Goal: Communication & Community: Answer question/provide support

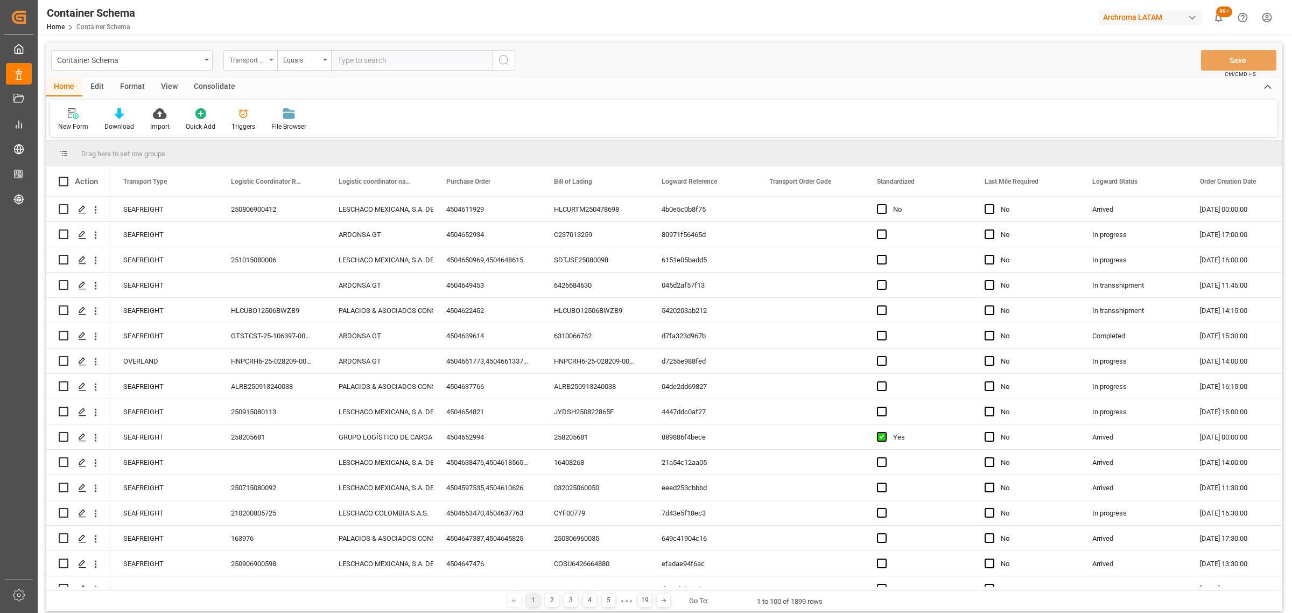
click at [256, 63] on div "Transport Type" at bounding box center [247, 59] width 37 height 12
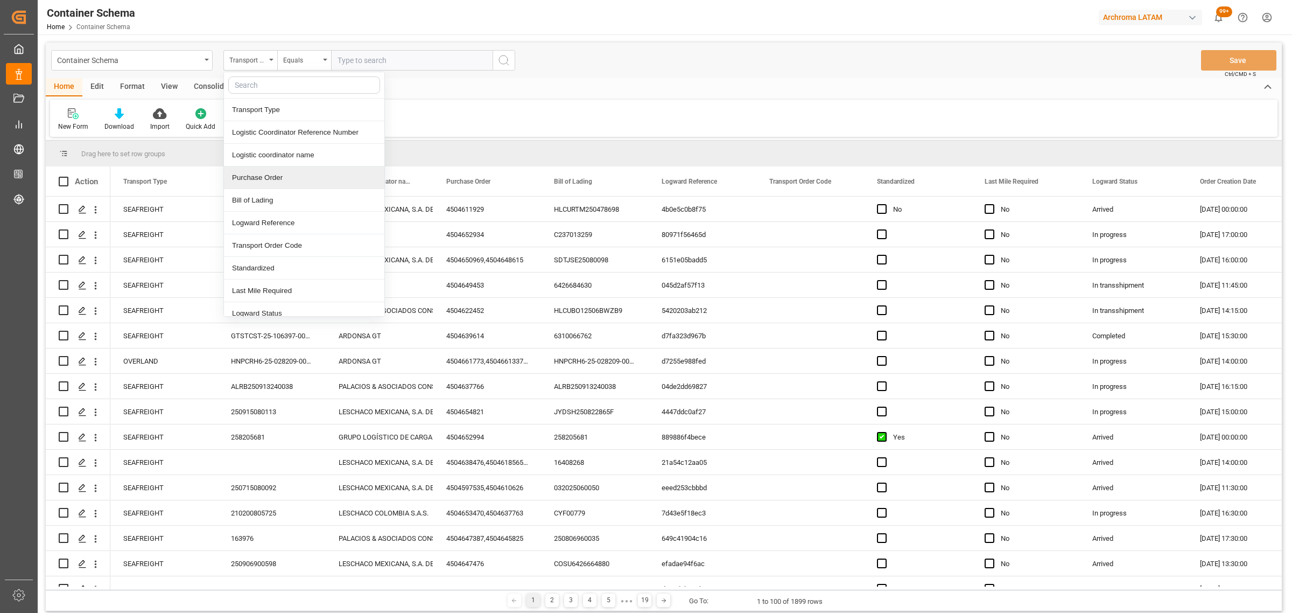
click at [267, 178] on div "Purchase Order" at bounding box center [304, 177] width 160 height 23
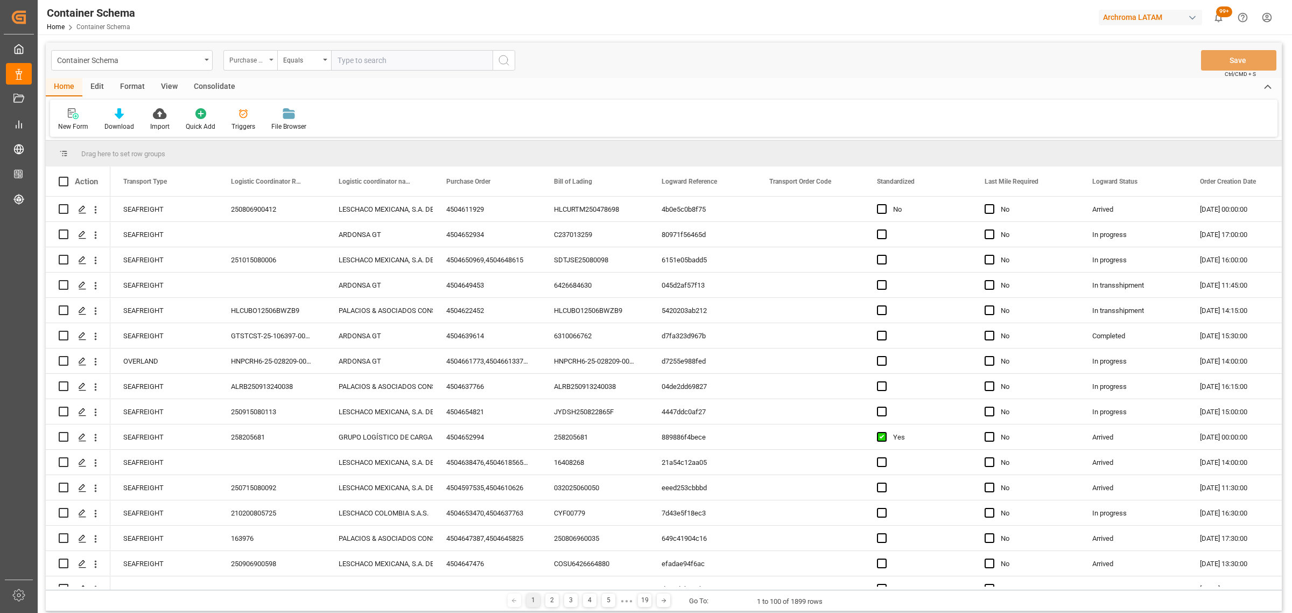
click at [253, 59] on div "Purchase Order" at bounding box center [247, 59] width 37 height 12
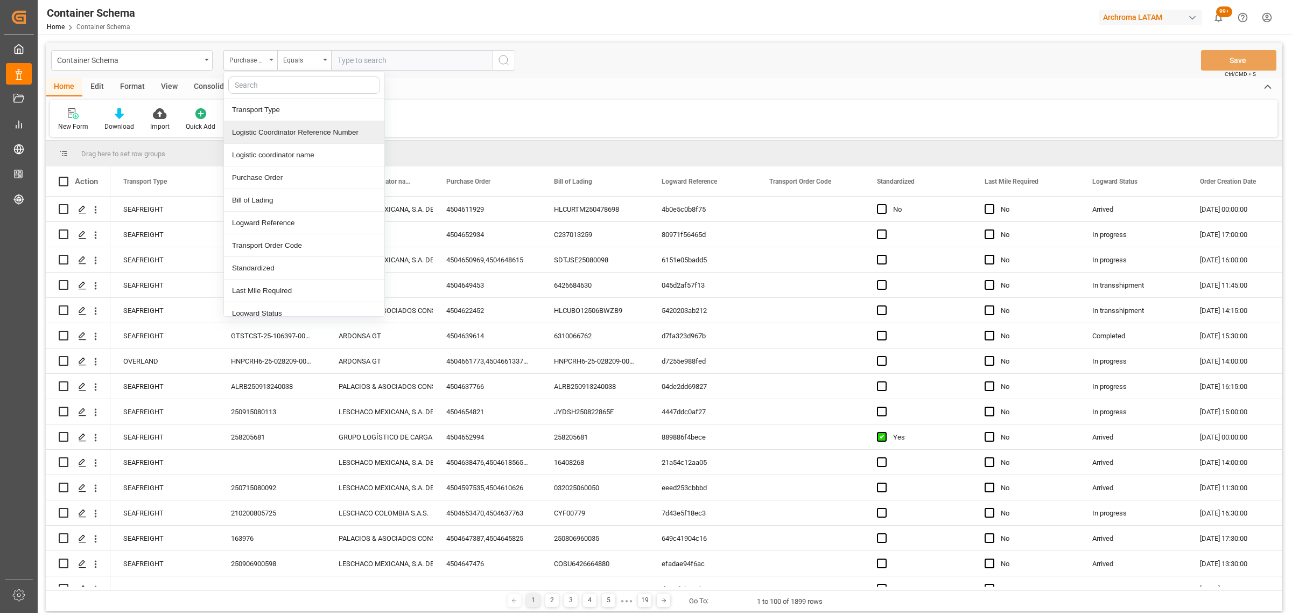
click at [297, 129] on div "Logistic Coordinator Reference Number" at bounding box center [304, 132] width 160 height 23
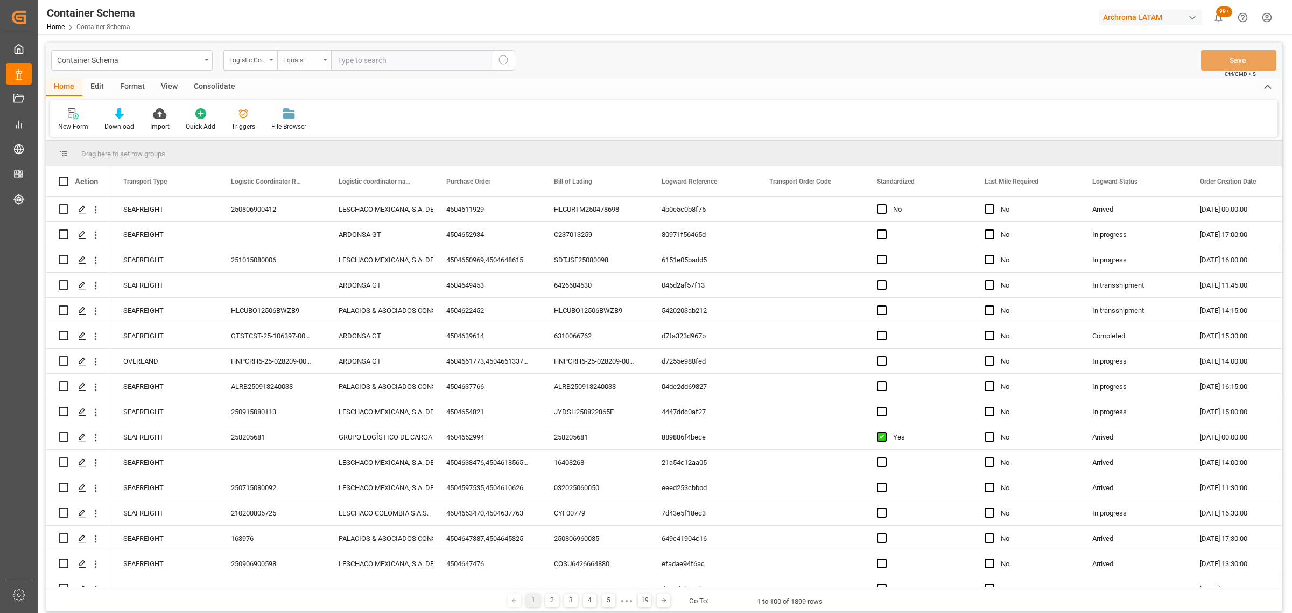
click at [295, 66] on div "Equals" at bounding box center [304, 60] width 54 height 20
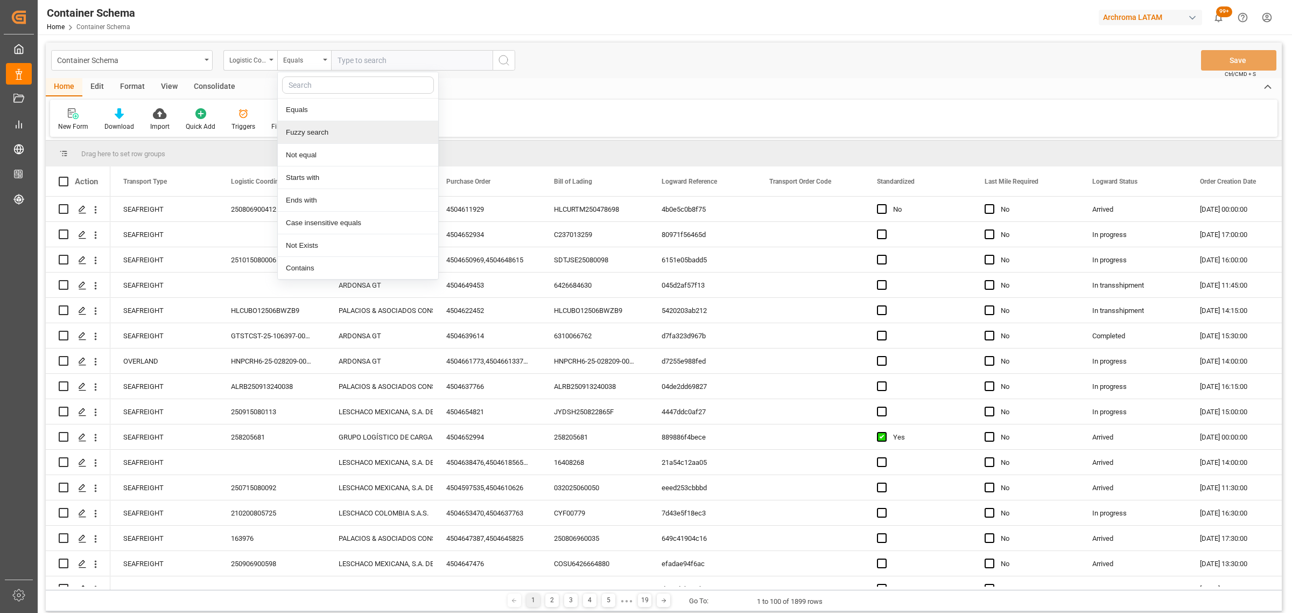
drag, startPoint x: 324, startPoint y: 133, endPoint x: 355, endPoint y: 83, distance: 58.6
click at [325, 133] on div "Fuzzy search" at bounding box center [358, 132] width 160 height 23
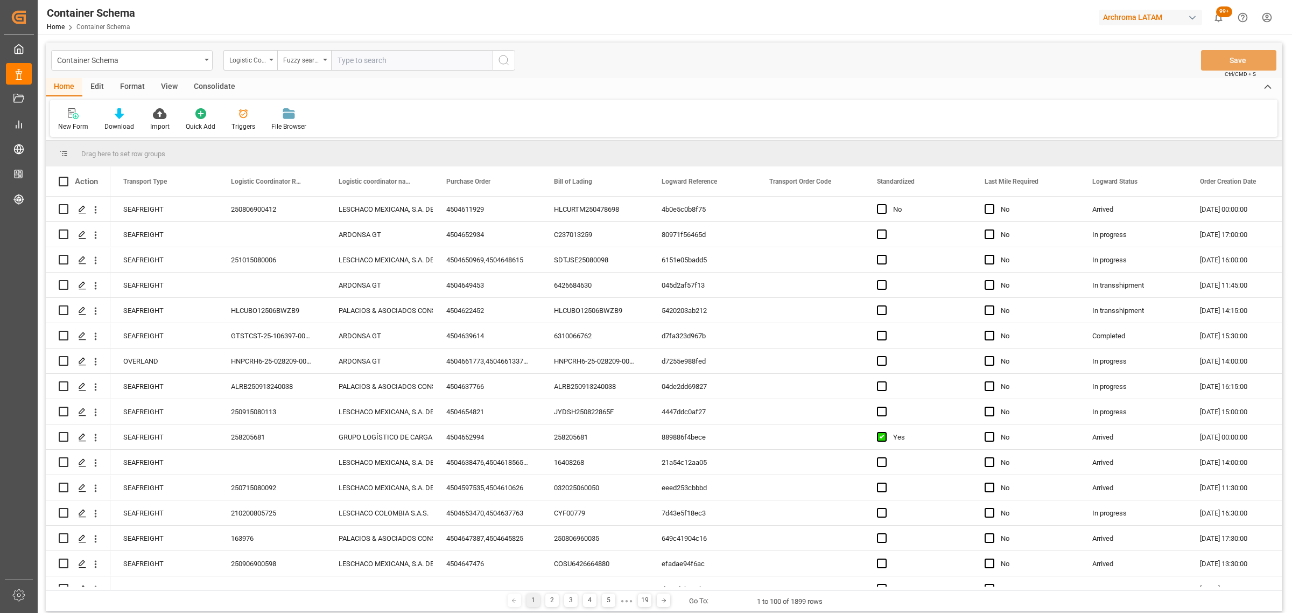
click at [377, 57] on input "text" at bounding box center [412, 60] width 162 height 20
paste input "210200805125"
type input "210200805125"
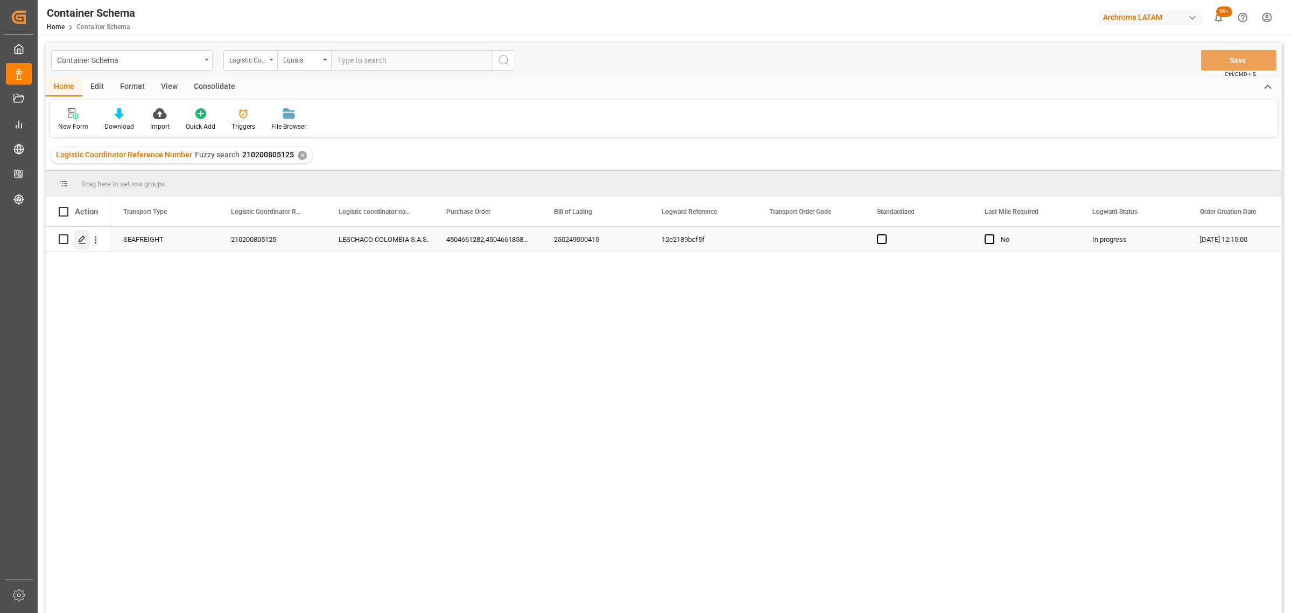
click at [80, 240] on icon "Press SPACE to select this row." at bounding box center [82, 239] width 9 height 9
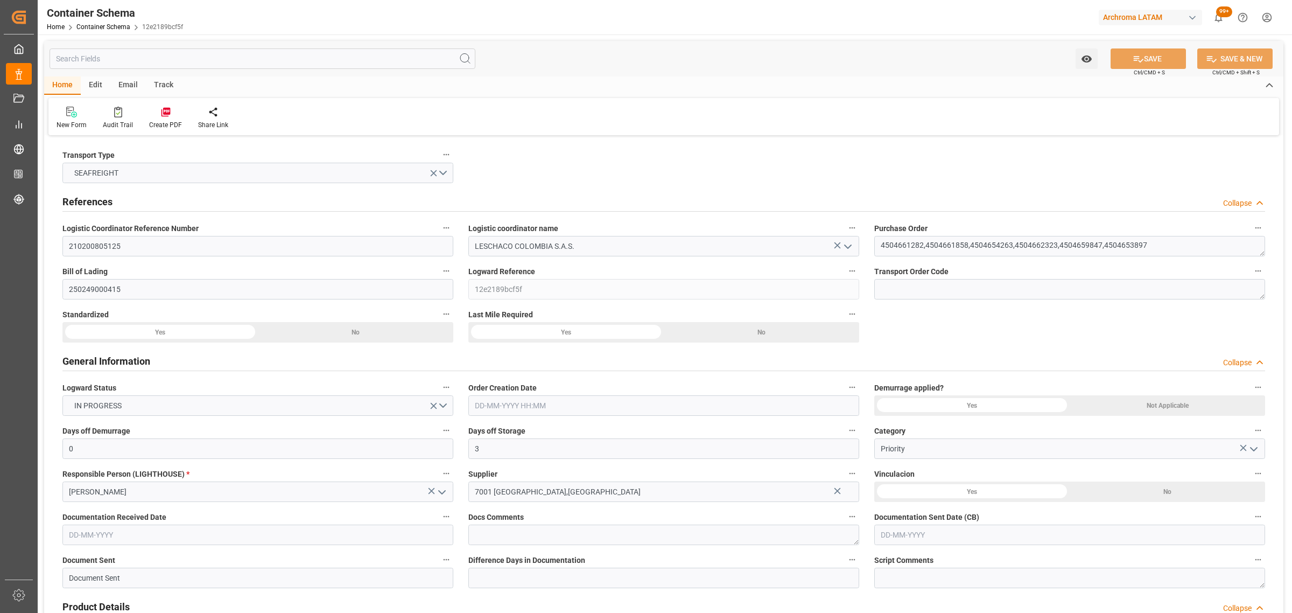
type input "0"
type input "3"
type input "14"
type input "79"
type input "5755"
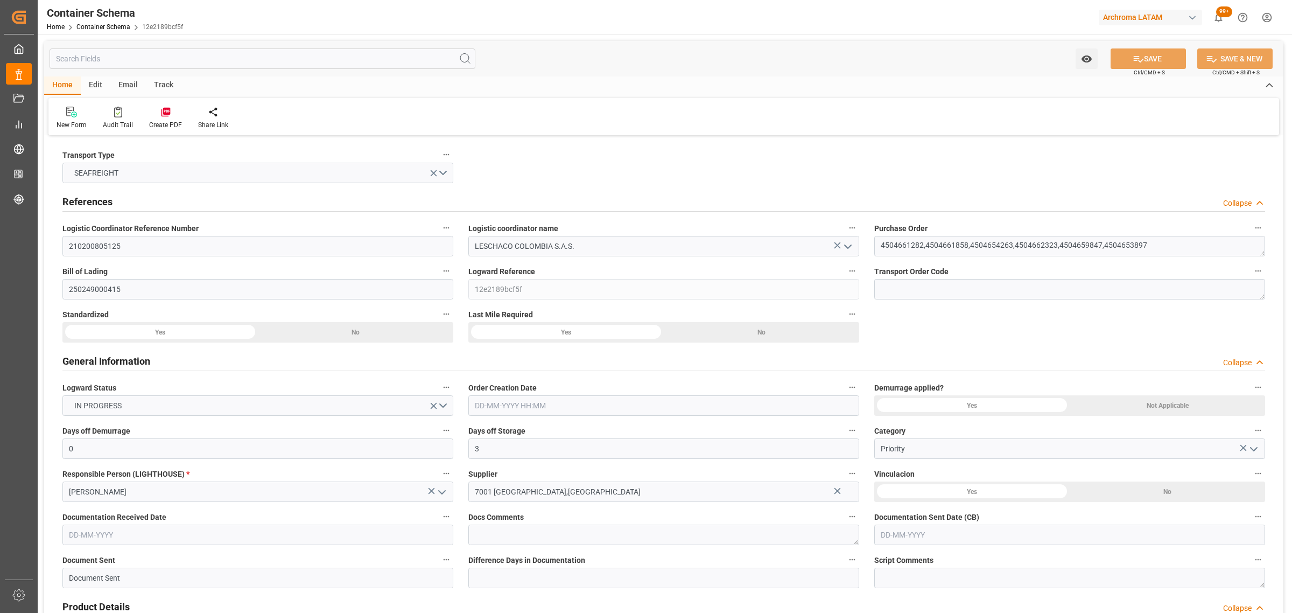
type input "6052.47"
type input "CMACGM"
type input "CMA CGM Group"
type input "PAMIT"
type input "COCTG"
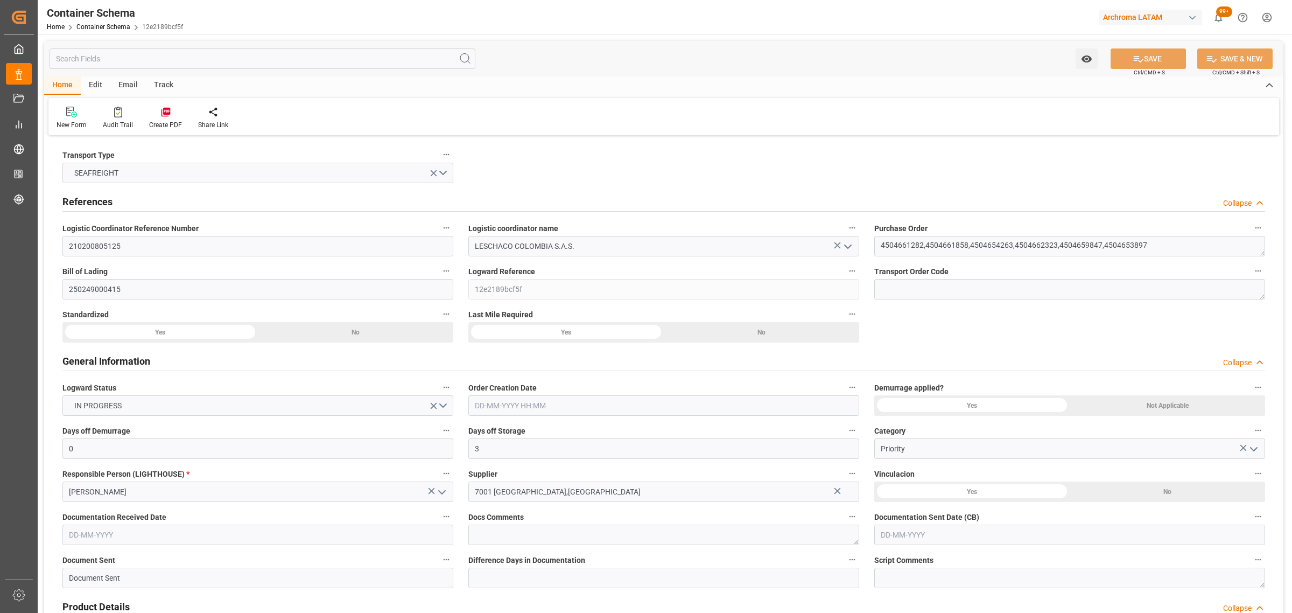
type input "COCTG"
type input "9362334"
type input "9354923"
type input "12-09-2025 12:15"
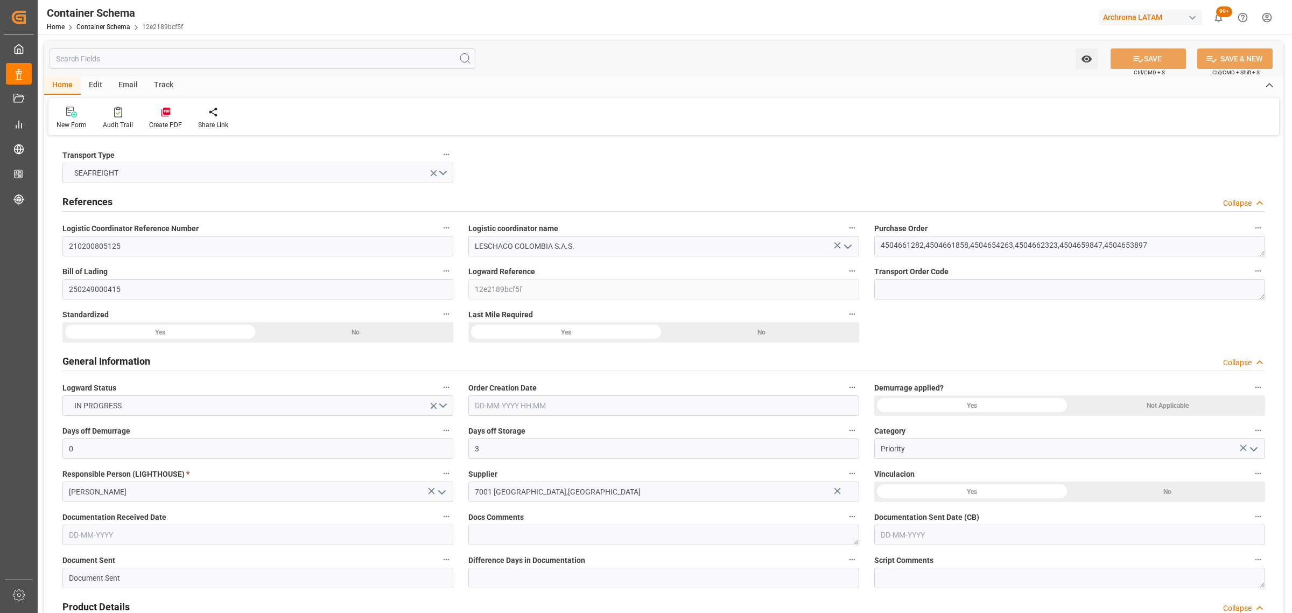
type input "09-09-2025"
type input "21-09-2025"
type input "[DATE] 00:00"
type input "18-09-2025 00:00"
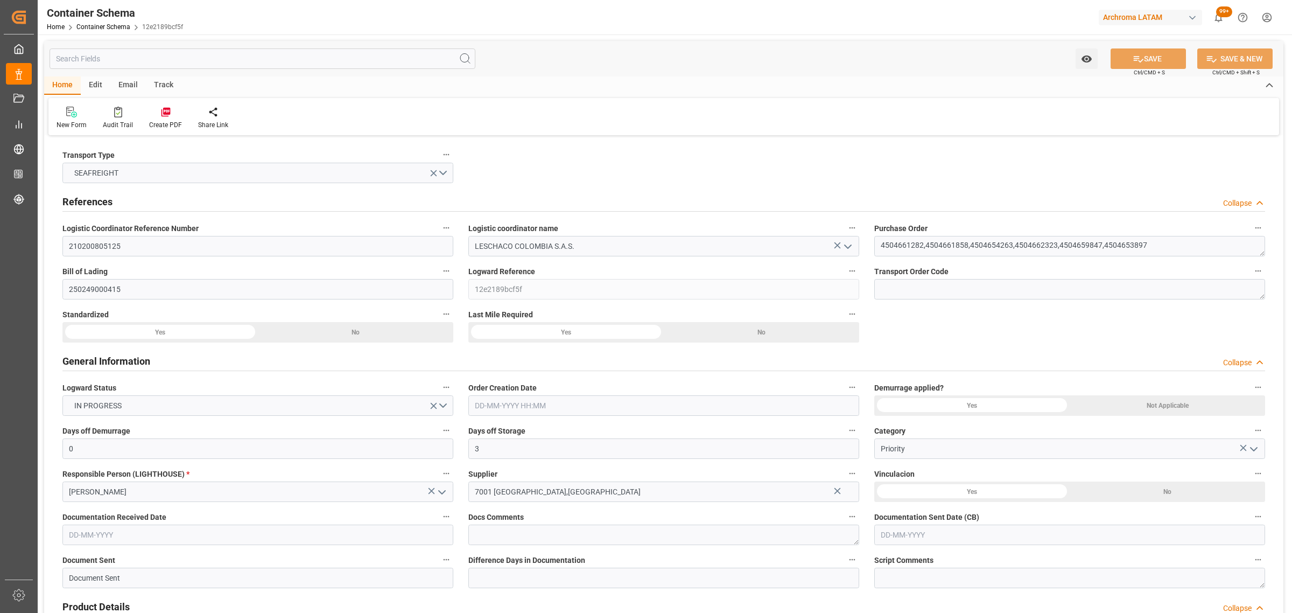
type input "21-09-2025 00:00"
click at [132, 87] on div "Email" at bounding box center [128, 85] width 36 height 18
click at [82, 109] on div at bounding box center [73, 111] width 33 height 11
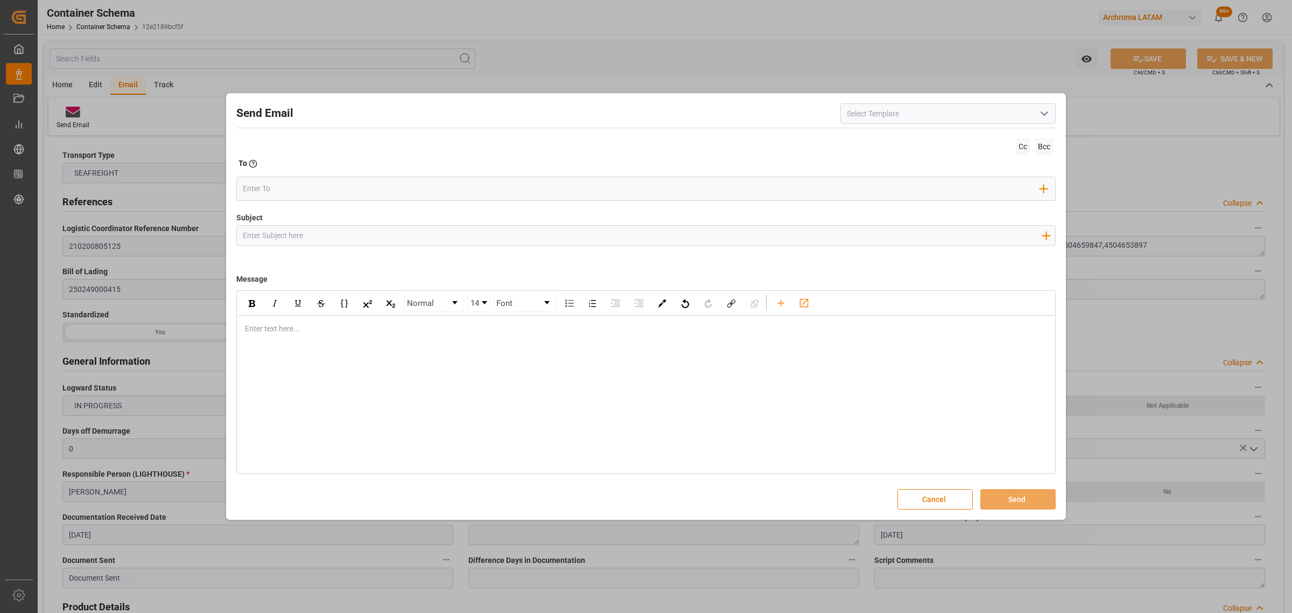
click at [943, 502] on button "Cancel" at bounding box center [935, 499] width 75 height 20
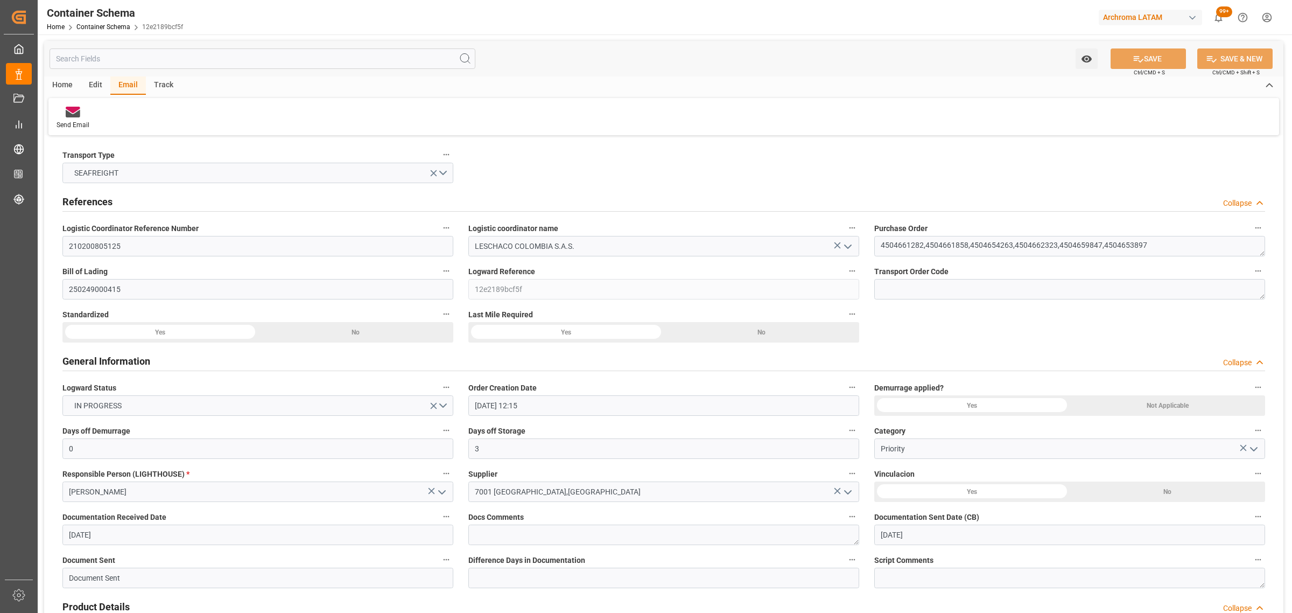
click at [163, 84] on div "Track" at bounding box center [164, 85] width 36 height 18
click at [52, 122] on div "Tracking" at bounding box center [68, 118] width 41 height 24
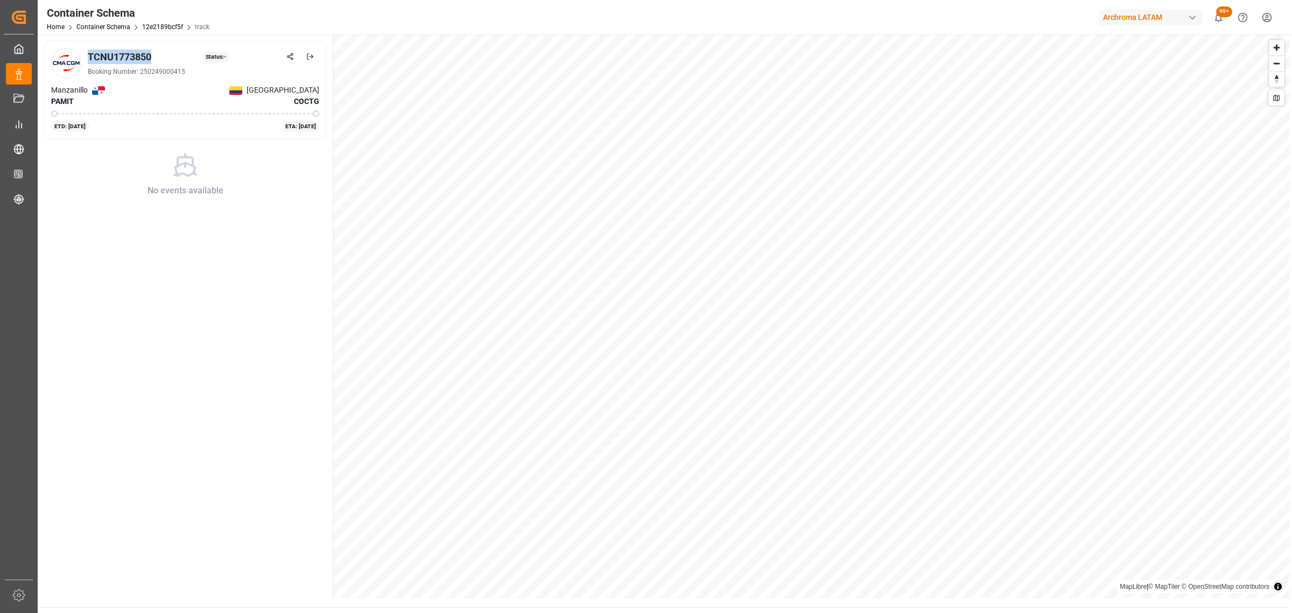
drag, startPoint x: 166, startPoint y: 58, endPoint x: 88, endPoint y: 58, distance: 78.1
click at [88, 58] on div "TCNU1773850 Status: -" at bounding box center [204, 57] width 232 height 15
copy div "TCNU1773850"
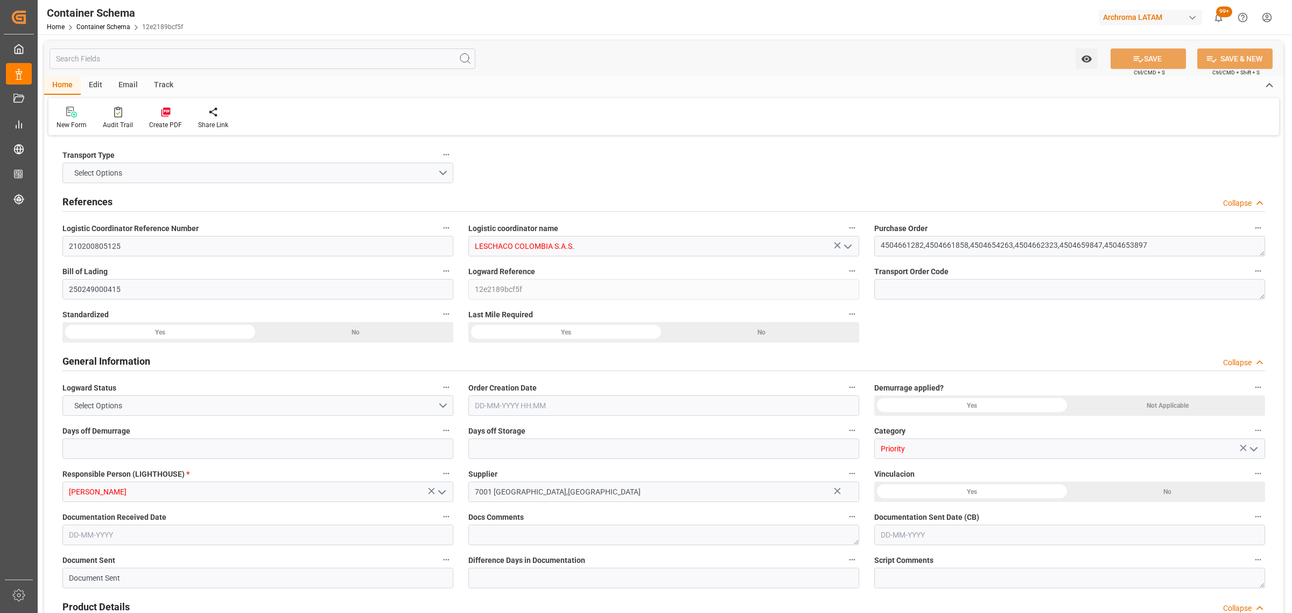
type input "0"
type input "3"
type input "14"
type input "79"
type input "5755"
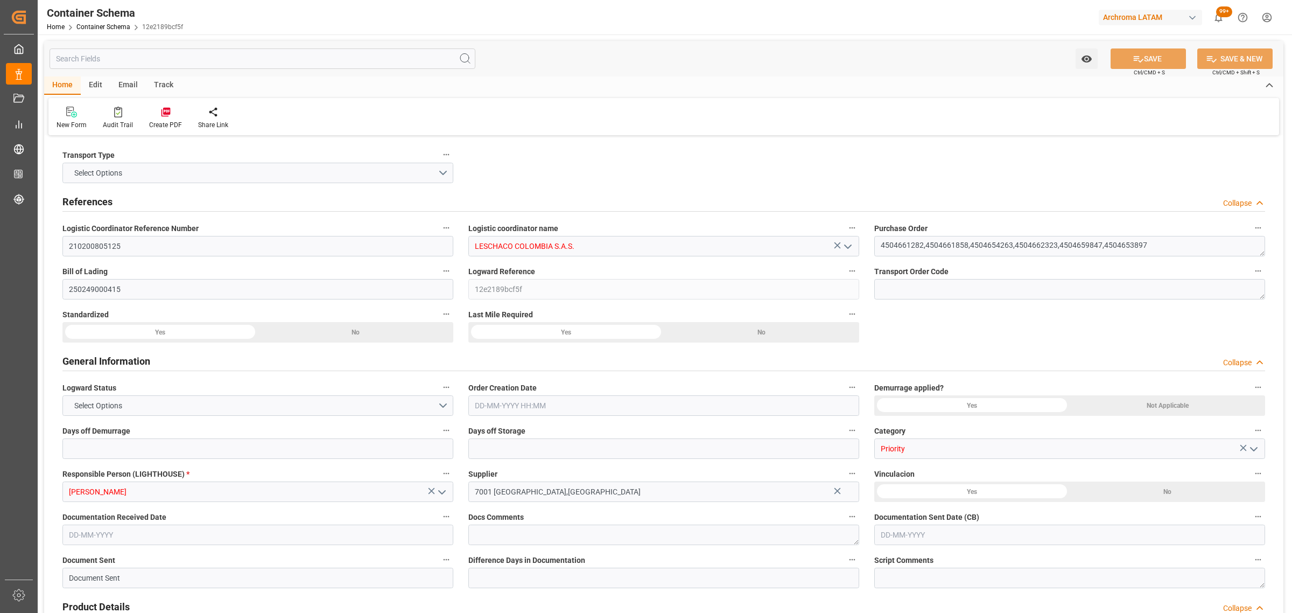
type input "6052.47"
type input "CMACGM"
type input "CMA CGM Group"
type input "PAMIT"
type input "COCTG"
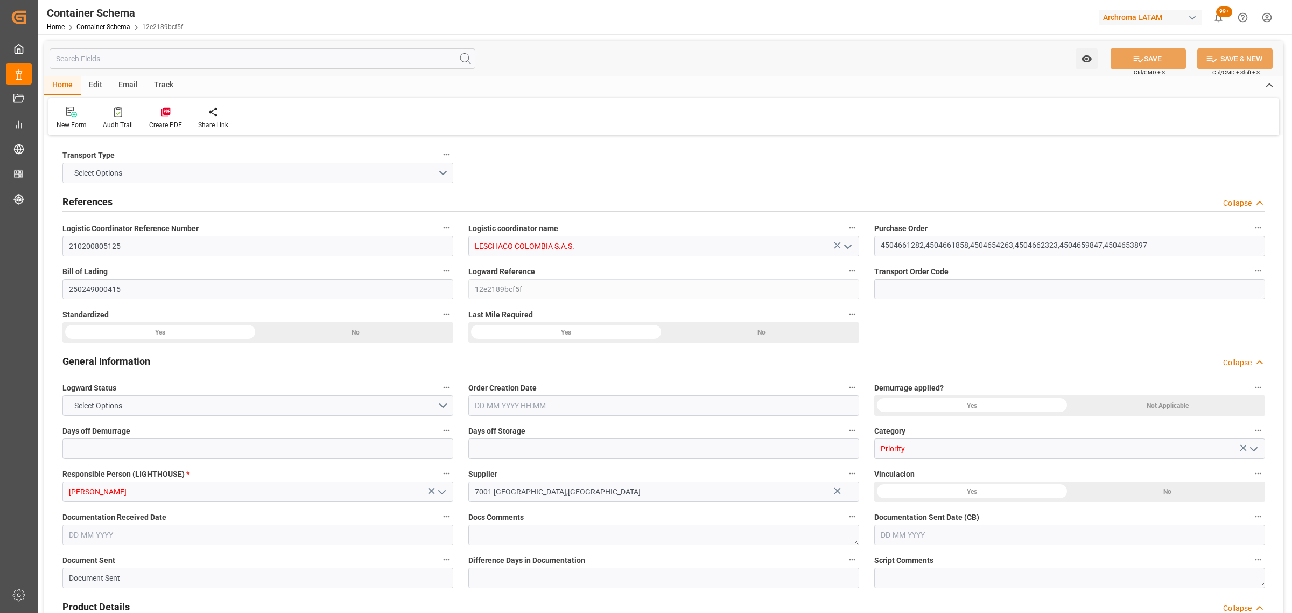
type input "COCTG"
type input "9362334"
type input "9354923"
type input "12-09-2025 12:15"
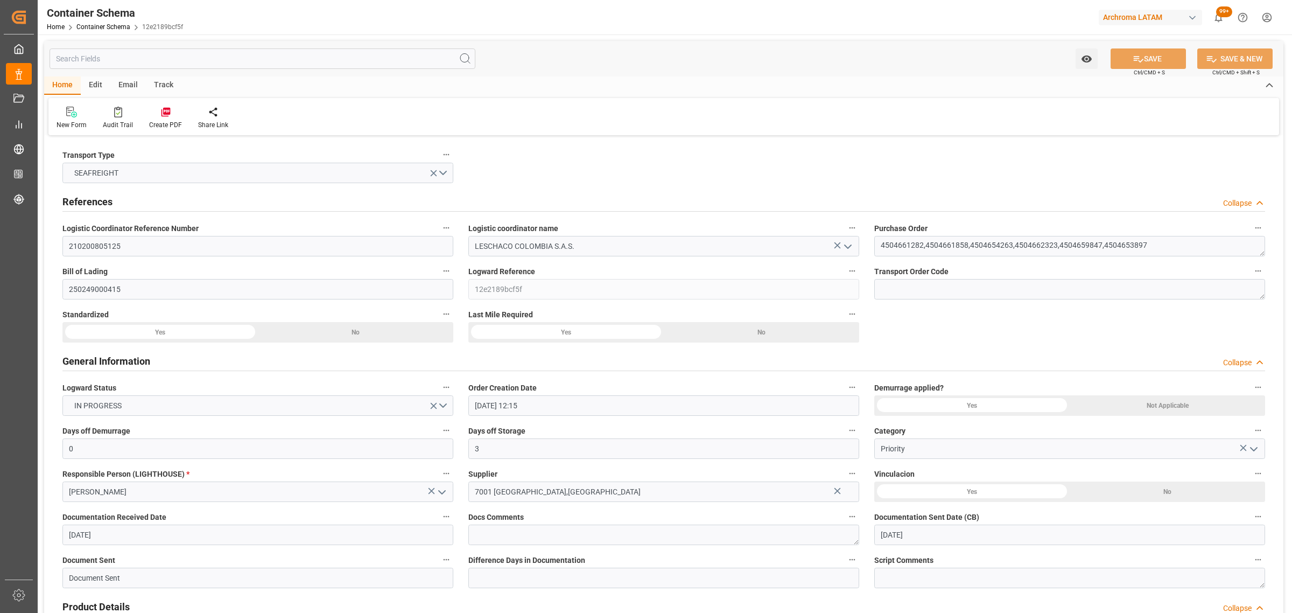
type input "09-09-2025"
type input "21-09-2025"
type input "[DATE] 00:00"
type input "18-09-2025 00:00"
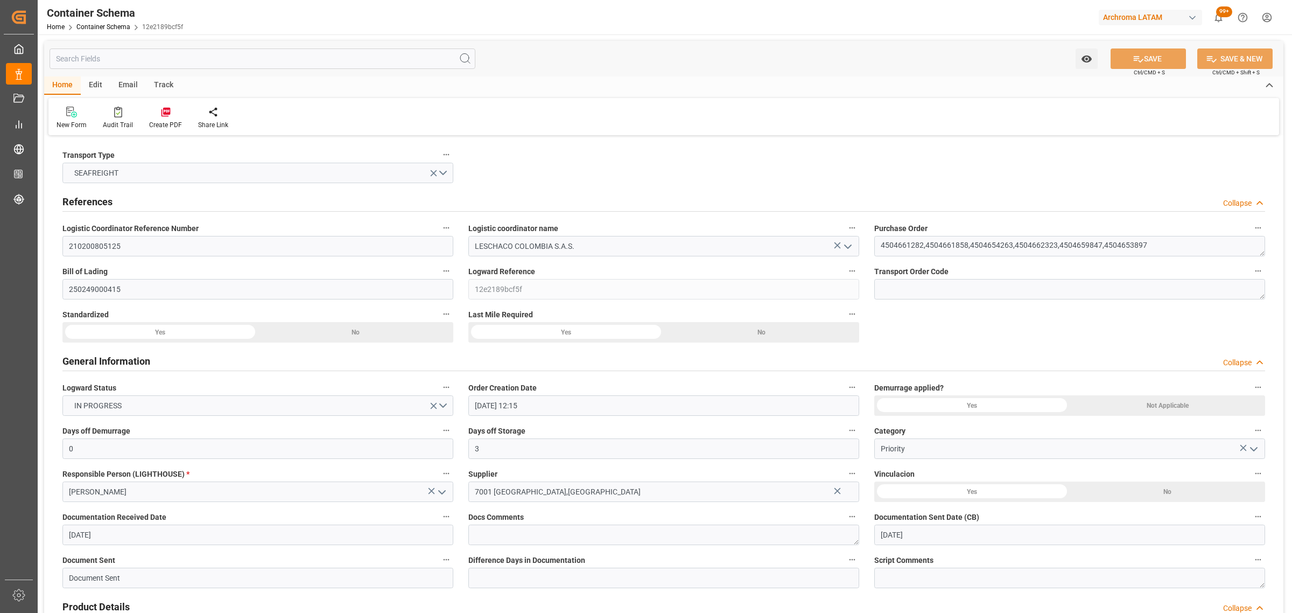
type input "21-09-2025 00:00"
click at [138, 88] on div "Email" at bounding box center [128, 85] width 36 height 18
click at [77, 114] on icon at bounding box center [73, 114] width 15 height 8
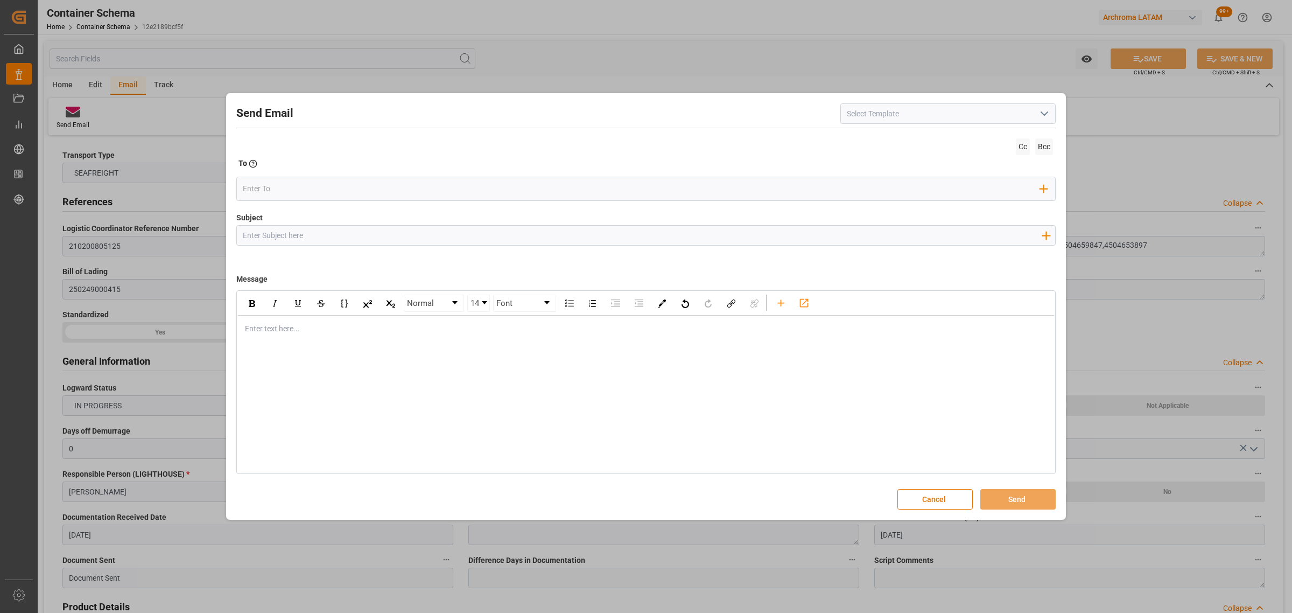
click at [335, 237] on input "Subject" at bounding box center [642, 235] width 810 height 19
paste input "PO 4504653897 10,20,30,40,50, 4504654263,10, 4504661282 10,80,110, 450466185810…"
drag, startPoint x: 687, startPoint y: 237, endPoint x: 633, endPoint y: 235, distance: 53.9
click at [633, 235] on input "PO 4504653897 10,20,30,40,50, 4504654263,10, 4504661282 10,80,110, 450466185810…" at bounding box center [642, 235] width 810 height 19
click at [1008, 237] on input "PO 4504653897 10,20,30,40,50, 4504654263,10, 4504661282 10,80,110, 450466185810…" at bounding box center [642, 235] width 810 height 19
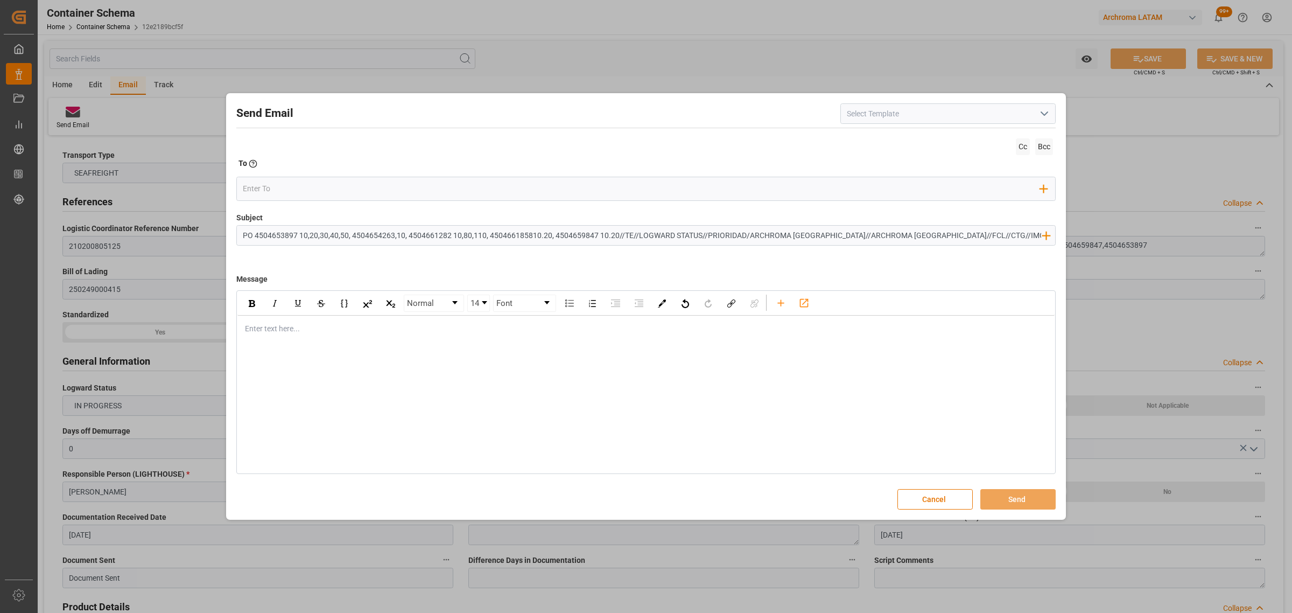
type input "PO 4504653897 10,20,30,40,50, 4504654263,10, 4504661282 10,80,110, 450466185810…"
click at [546, 337] on div "Enter text here..." at bounding box center [645, 329] width 817 height 26
click at [299, 351] on div "Normal 14 Font Enter text here..." at bounding box center [646, 382] width 820 height 184
click at [304, 330] on div "rdw-editor" at bounding box center [647, 328] width 802 height 11
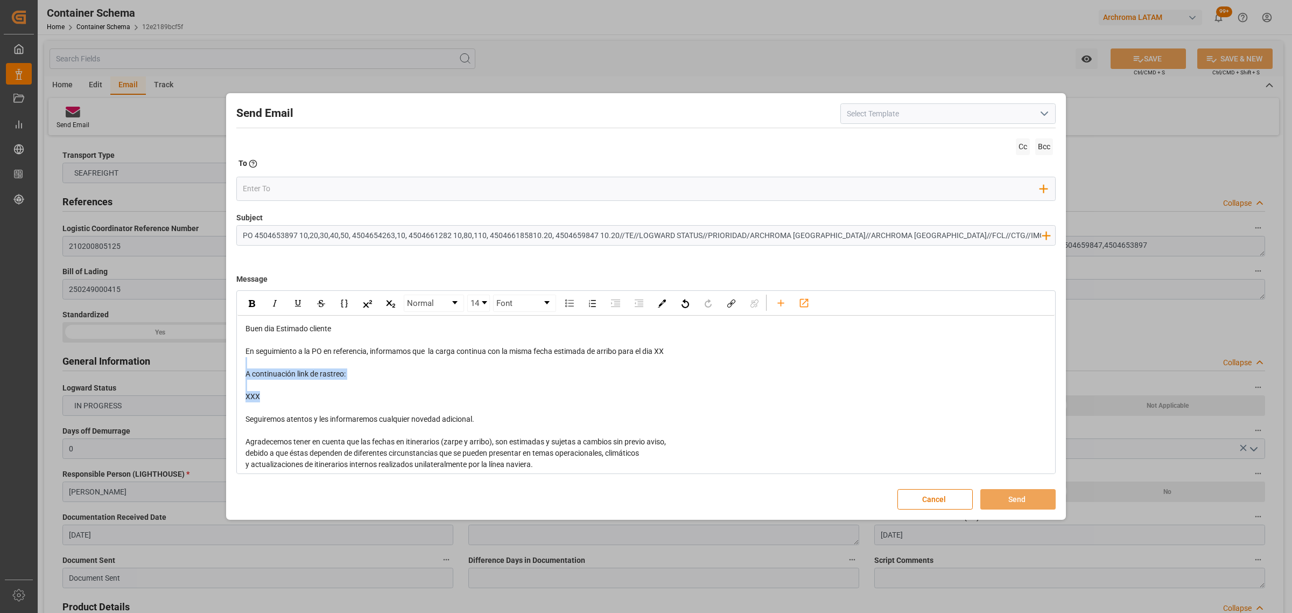
drag, startPoint x: 292, startPoint y: 404, endPoint x: 223, endPoint y: 367, distance: 78.3
click at [223, 367] on div "Send Email Cc Bcc To Enter the TO Email address Add Field to To Subject PO 4504…" at bounding box center [646, 306] width 1292 height 613
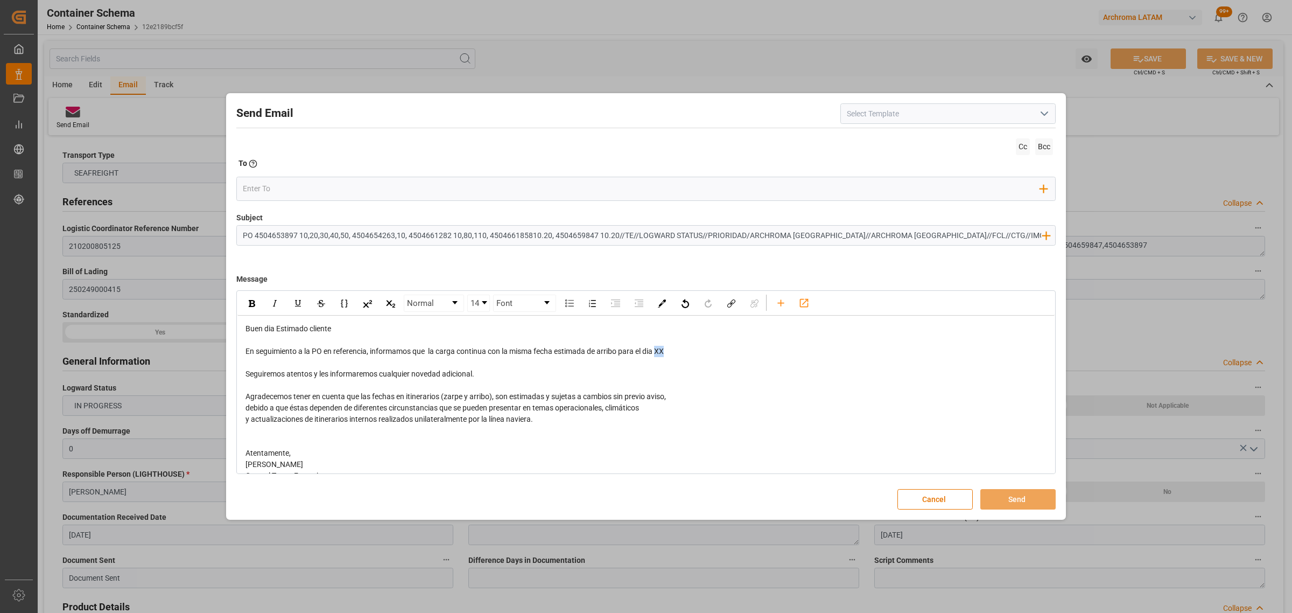
drag, startPoint x: 677, startPoint y: 353, endPoint x: 660, endPoint y: 352, distance: 16.7
click at [660, 352] on div "En seguimiento a la PO en referencia, informamos que la carga continua con la m…" at bounding box center [647, 351] width 802 height 11
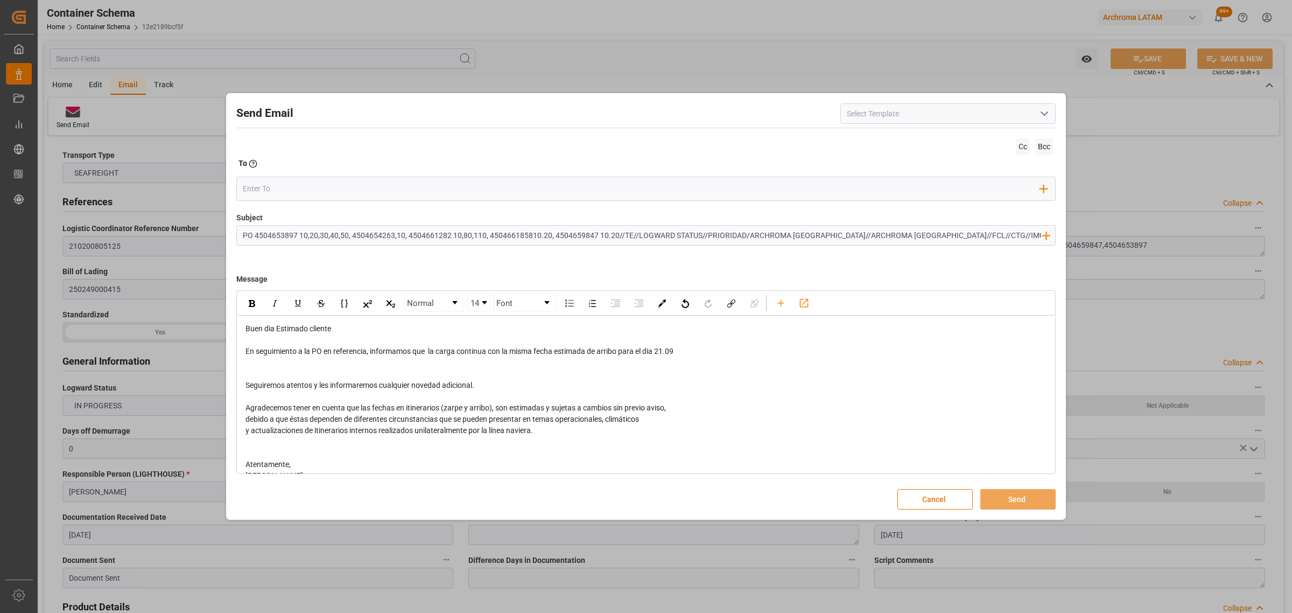
click at [442, 367] on div "rdw-editor" at bounding box center [647, 362] width 802 height 11
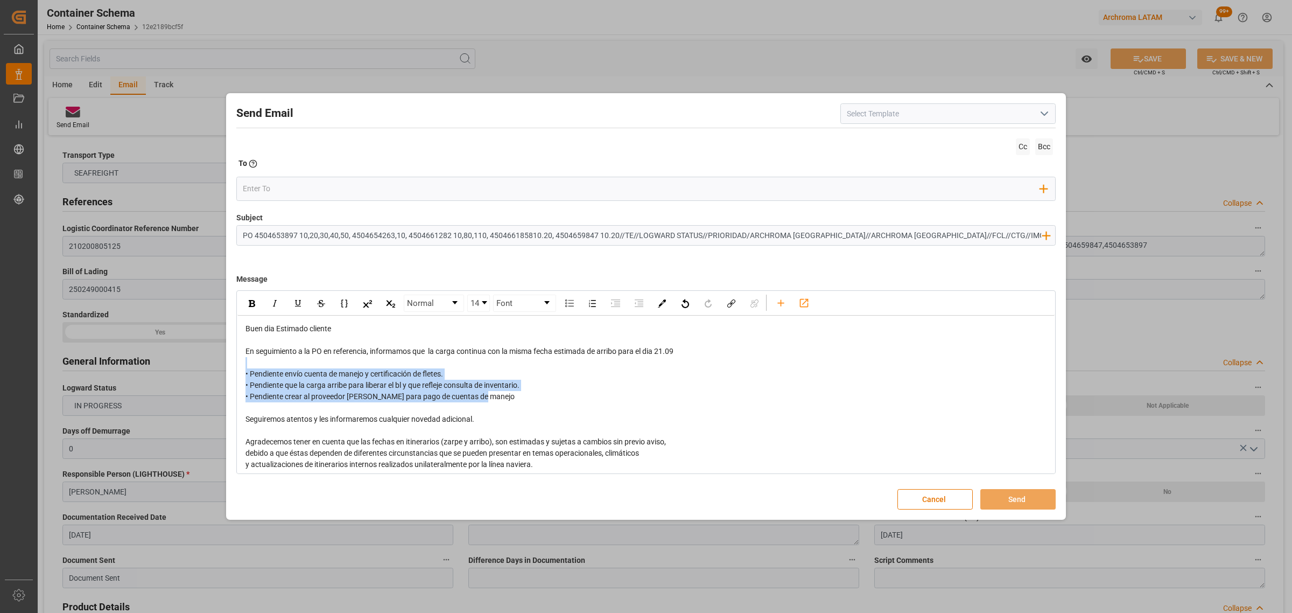
drag, startPoint x: 509, startPoint y: 399, endPoint x: 235, endPoint y: 359, distance: 277.1
click at [235, 359] on div "Send Email Cc Bcc To Enter the TO Email address Add Field to To Subject PO 4504…" at bounding box center [646, 307] width 835 height 422
click at [251, 298] on div "rdw-inline-control" at bounding box center [251, 303] width 19 height 16
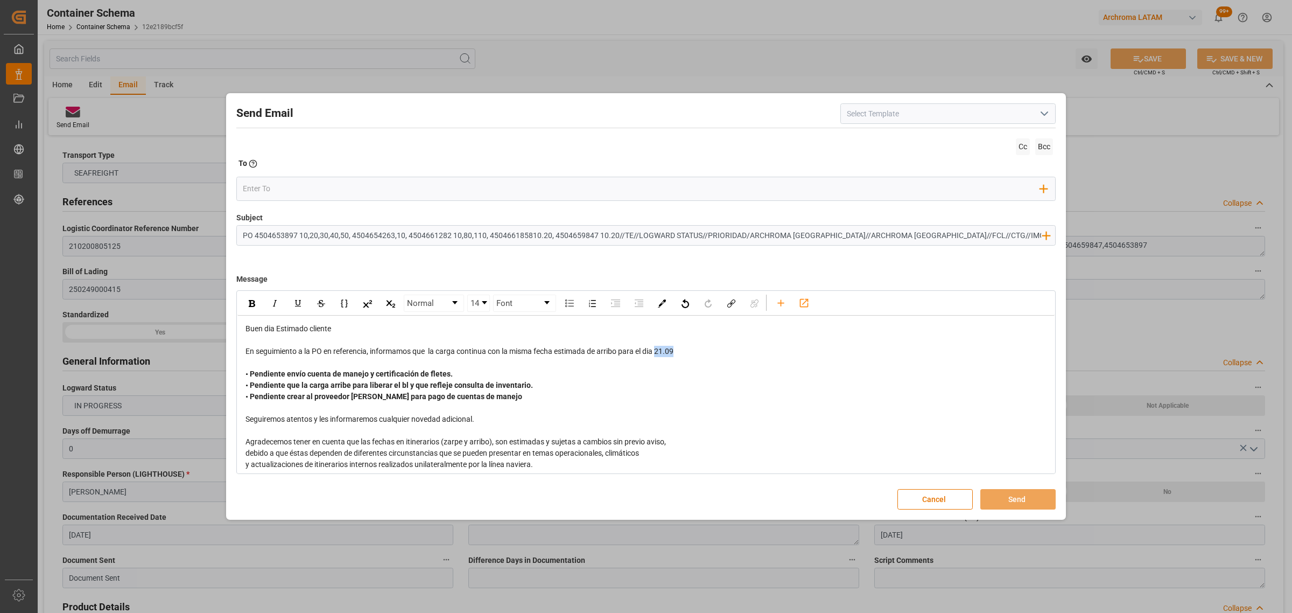
drag, startPoint x: 691, startPoint y: 351, endPoint x: 660, endPoint y: 351, distance: 31.2
click at [660, 351] on div "En seguimiento a la PO en referencia, informamos que la carga continua con la m…" at bounding box center [647, 351] width 802 height 11
click at [256, 306] on div "rdw-inline-control" at bounding box center [251, 303] width 19 height 16
click at [361, 177] on div "Add Field to To" at bounding box center [646, 189] width 820 height 24
click at [358, 184] on input "email" at bounding box center [642, 188] width 798 height 16
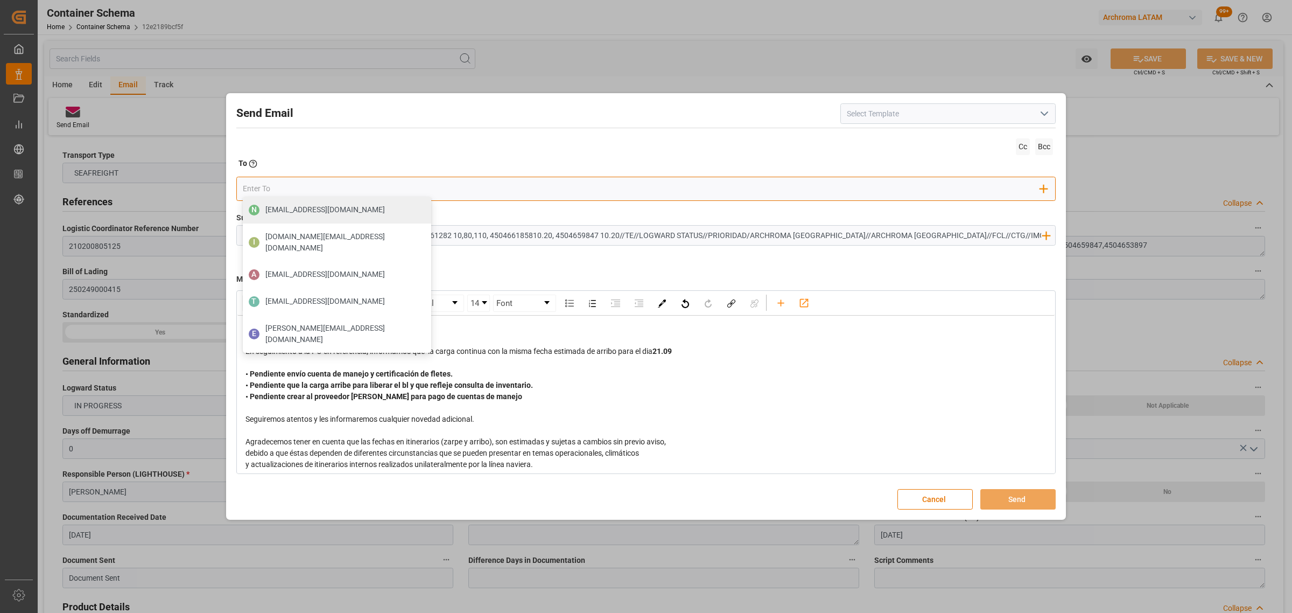
click at [576, 194] on input "email" at bounding box center [642, 188] width 798 height 16
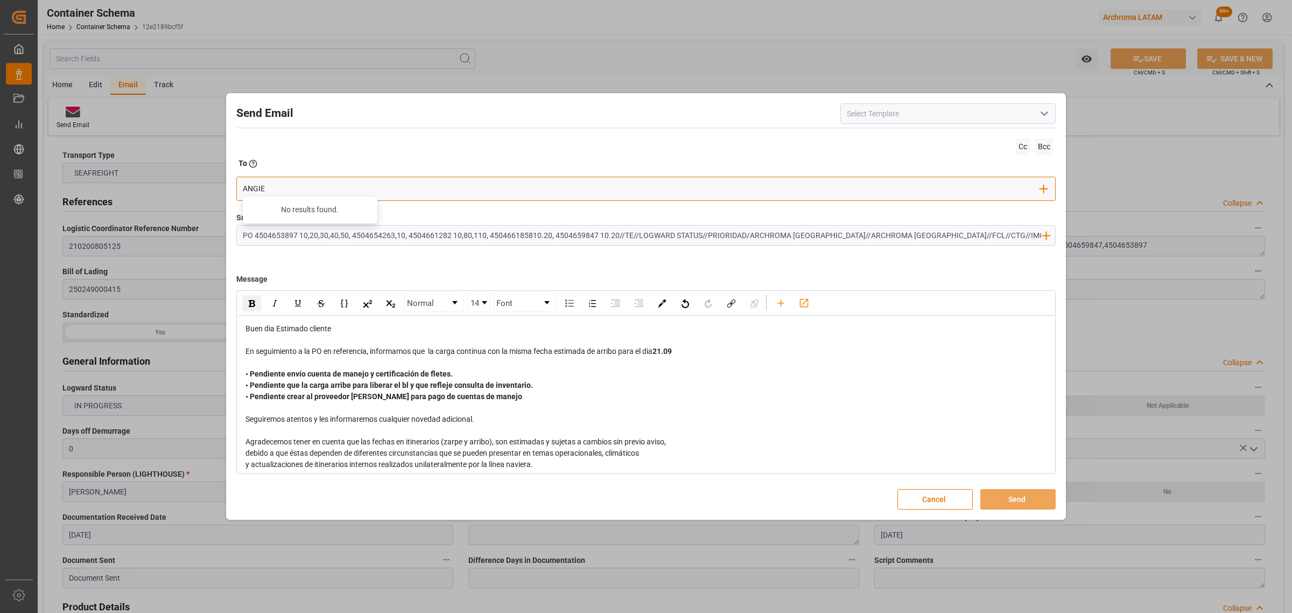
type input "angie"
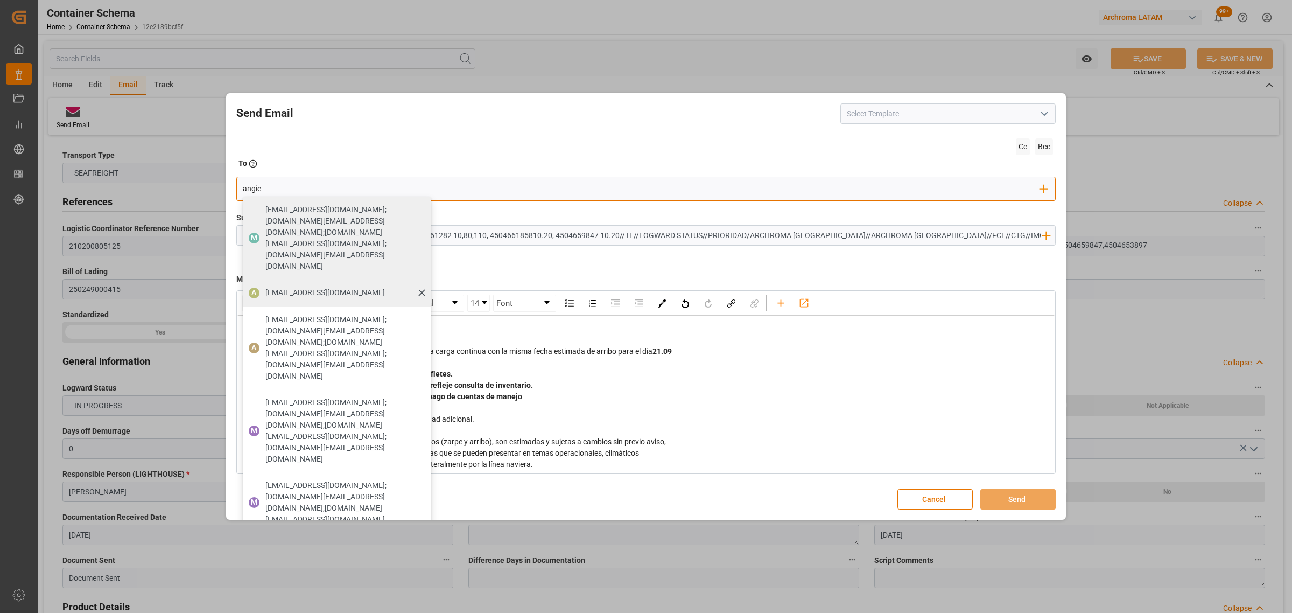
click at [327, 287] on span "angiee.lamilla@archroma.com" at bounding box center [325, 292] width 120 height 11
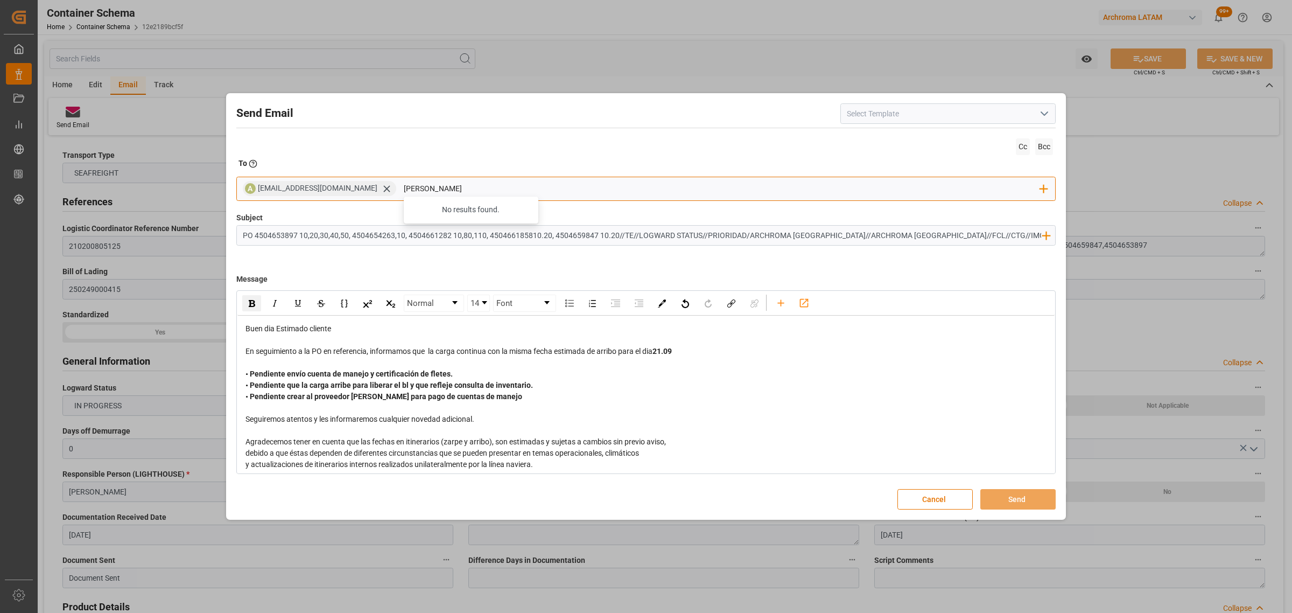
type input "maria"
click at [464, 187] on input "maria" at bounding box center [722, 188] width 637 height 16
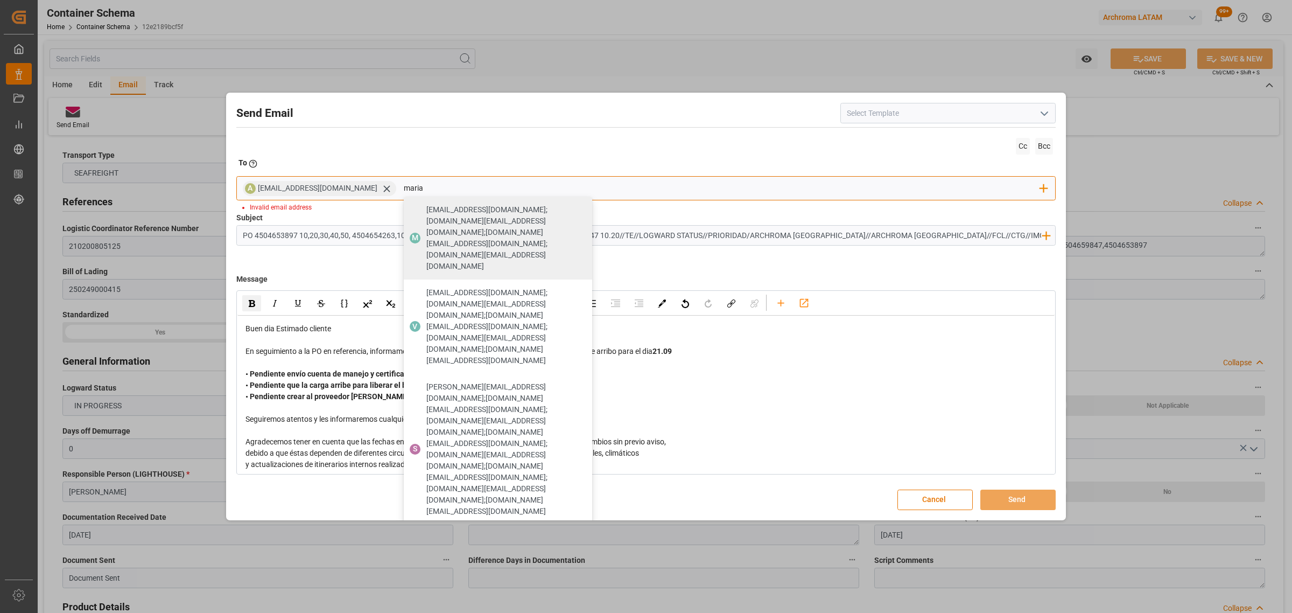
click at [486, 612] on span "maria.piranquive@leschaco.com" at bounding box center [486, 620] width 120 height 11
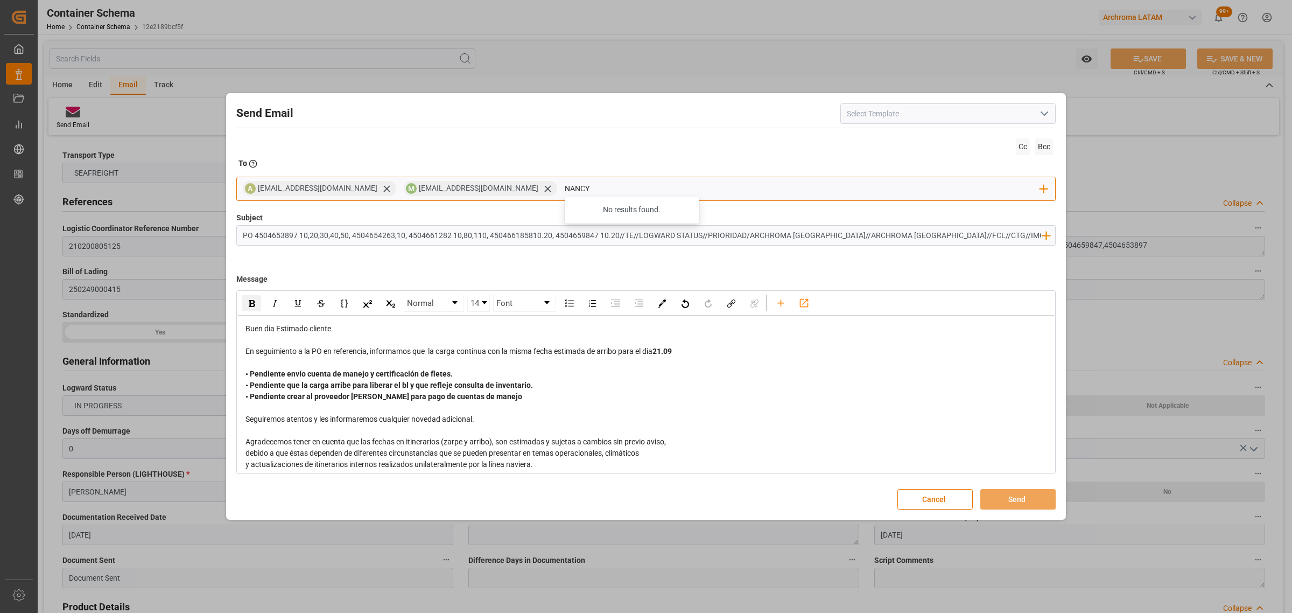
type input "nancy"
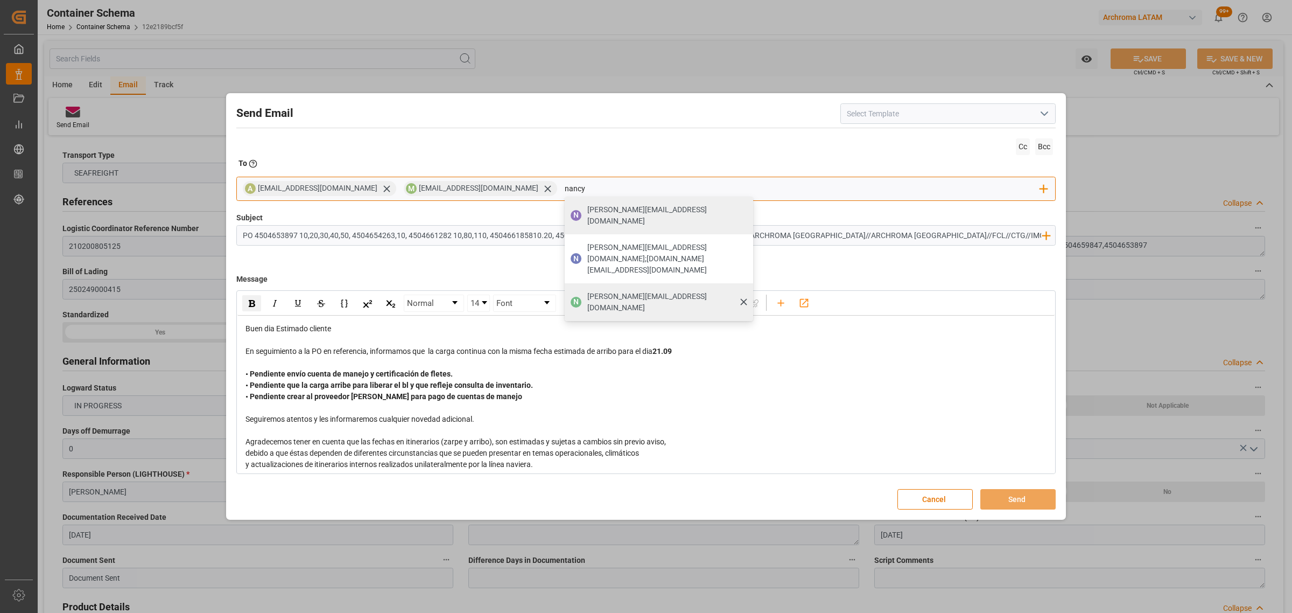
click at [630, 291] on span "nancy.castellanos@archroma.com" at bounding box center [667, 302] width 158 height 23
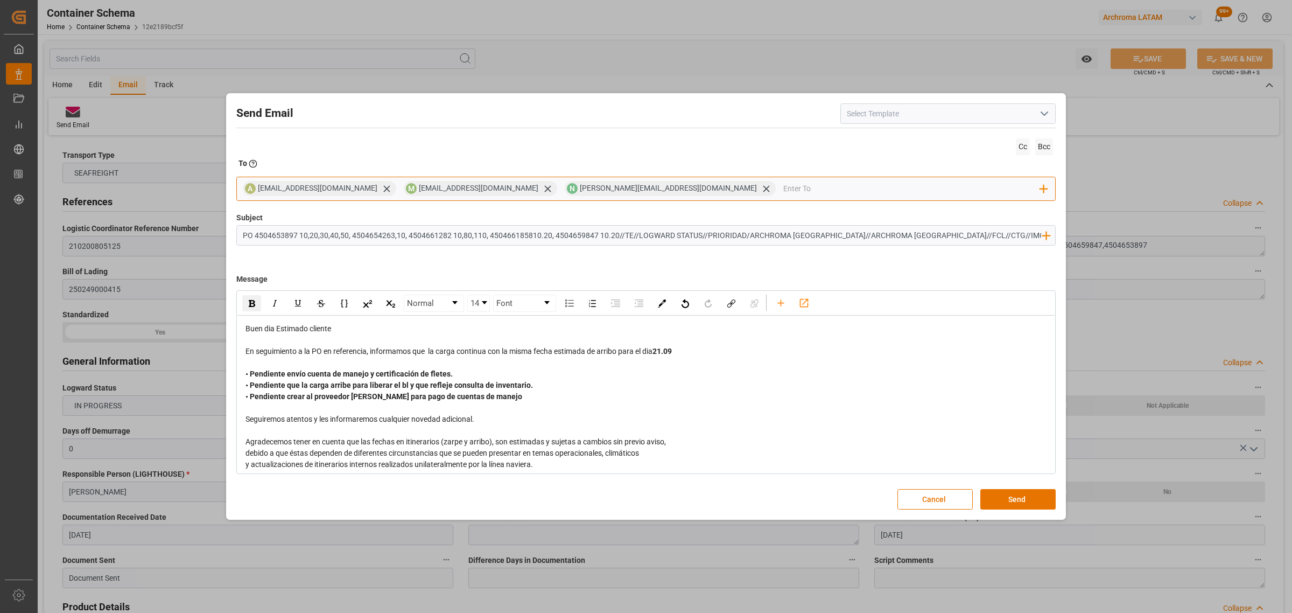
click at [784, 190] on input "email" at bounding box center [912, 188] width 257 height 16
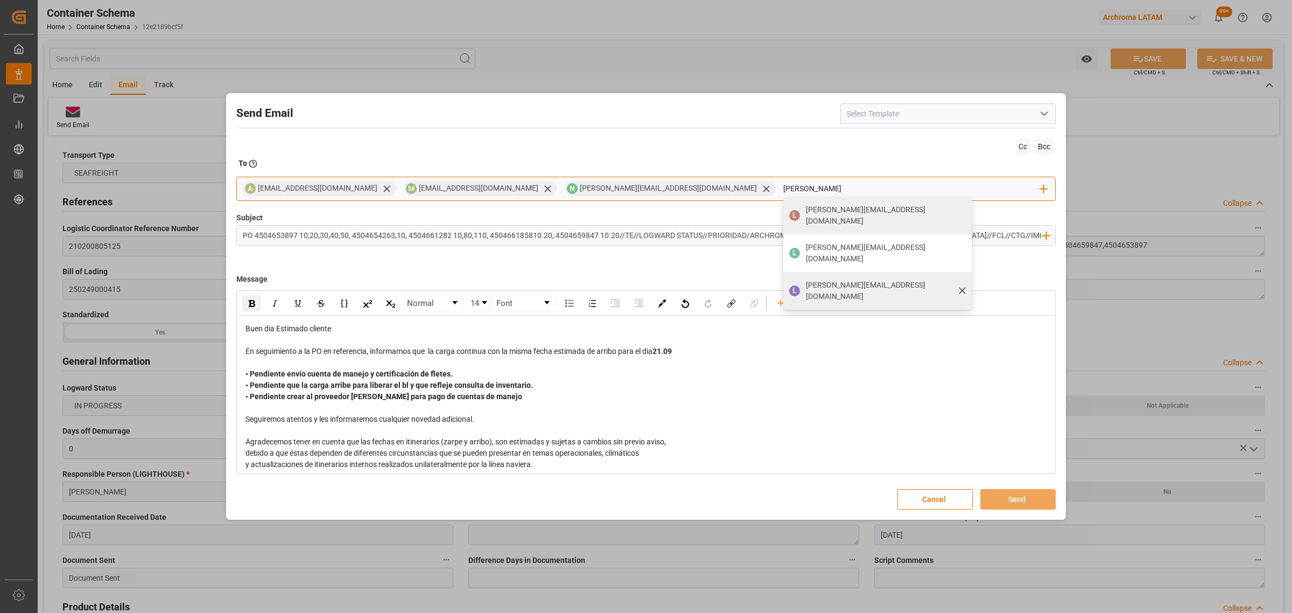
type input "luis"
click at [806, 279] on span "luis.montoya@leschaco.com" at bounding box center [885, 290] width 158 height 23
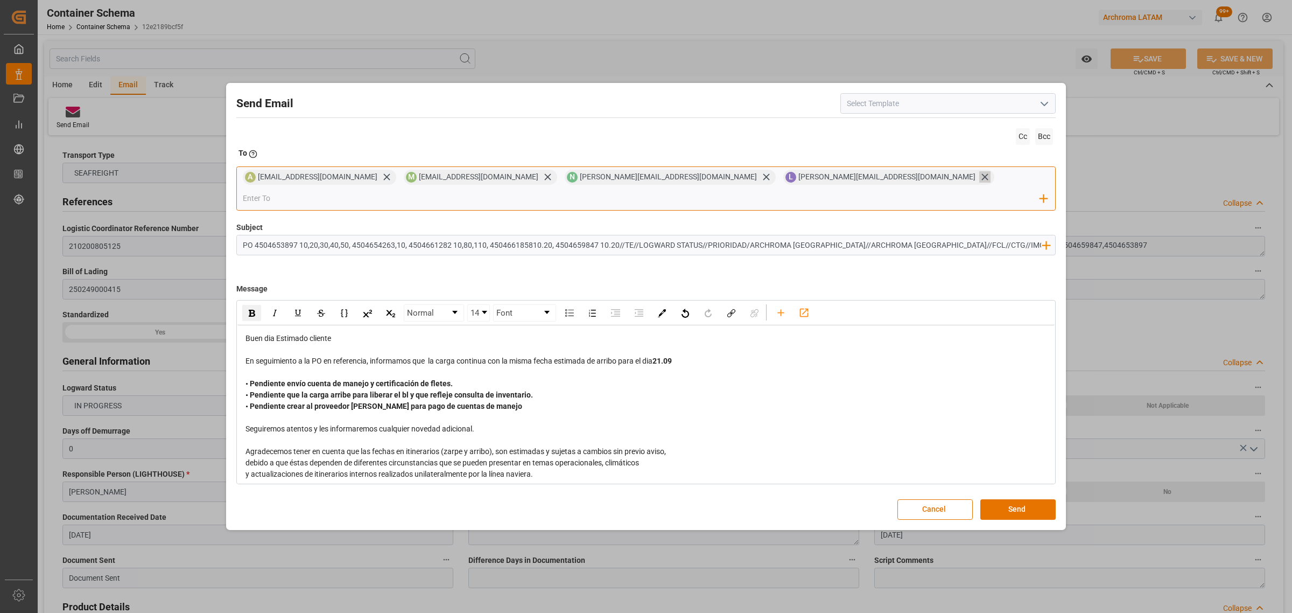
click at [980, 183] on icon at bounding box center [985, 176] width 11 height 11
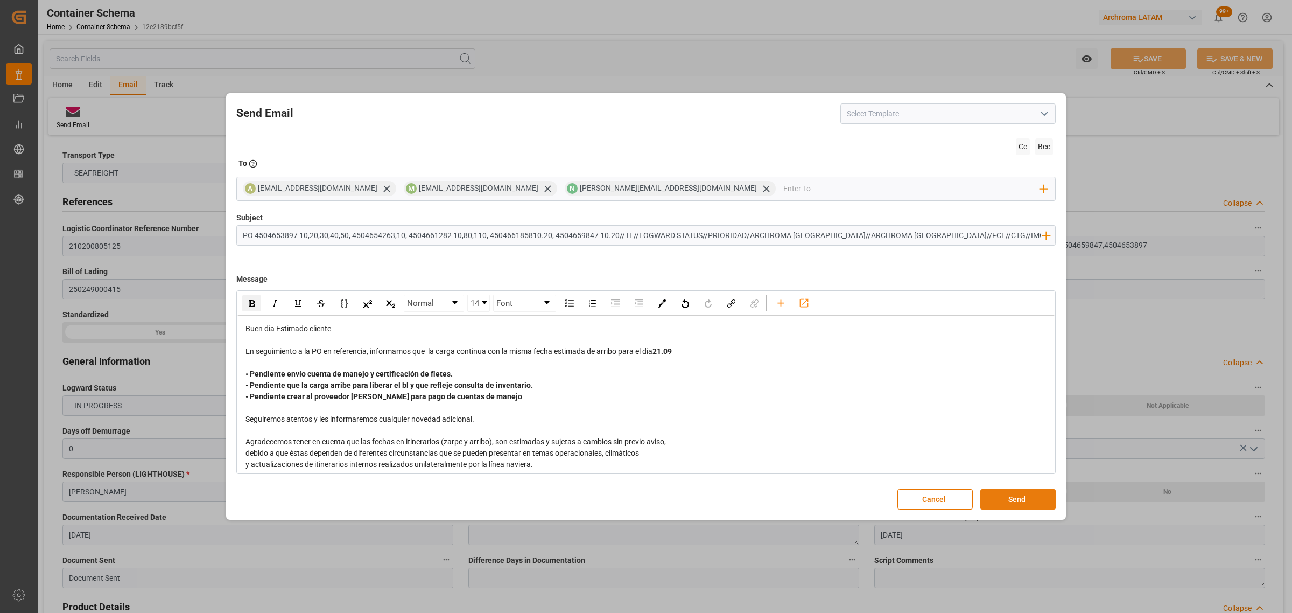
click at [1026, 497] on button "Send" at bounding box center [1018, 499] width 75 height 20
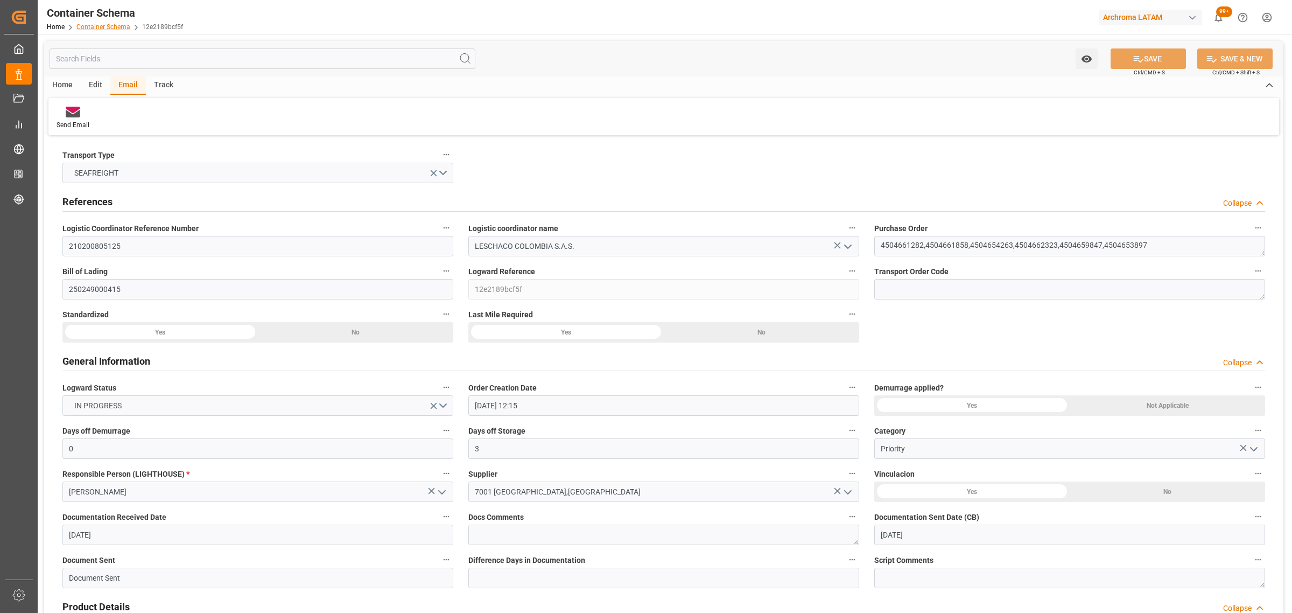
click at [96, 24] on link "Container Schema" at bounding box center [103, 27] width 54 height 8
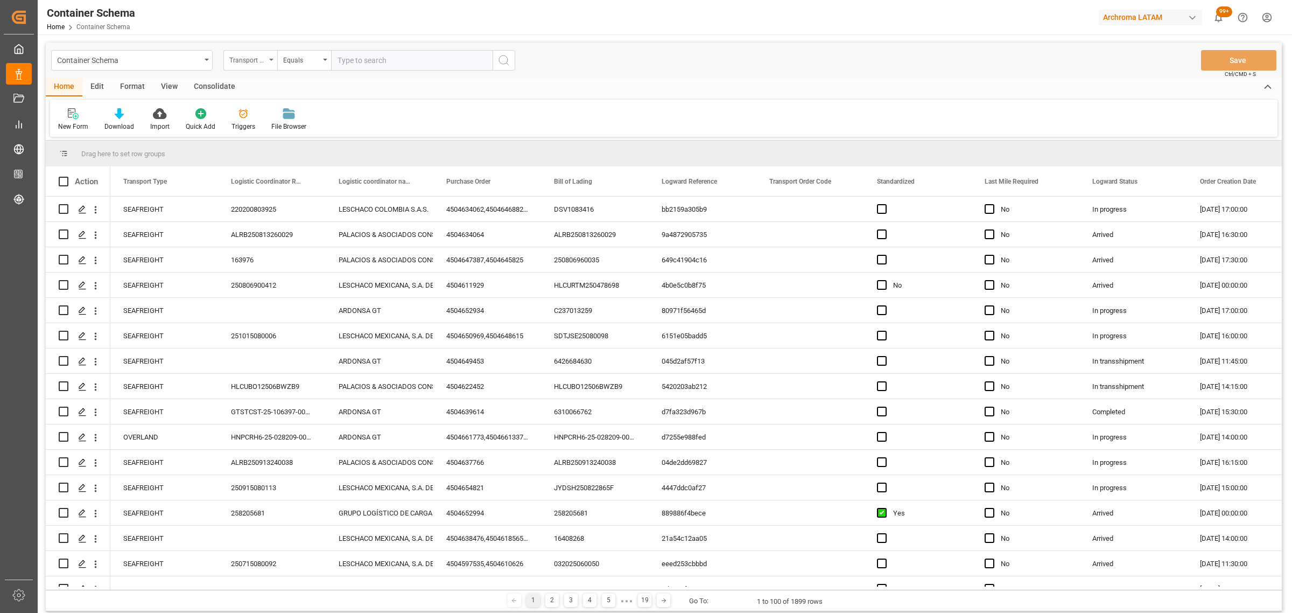
click at [262, 57] on div "Transport Type" at bounding box center [247, 59] width 37 height 12
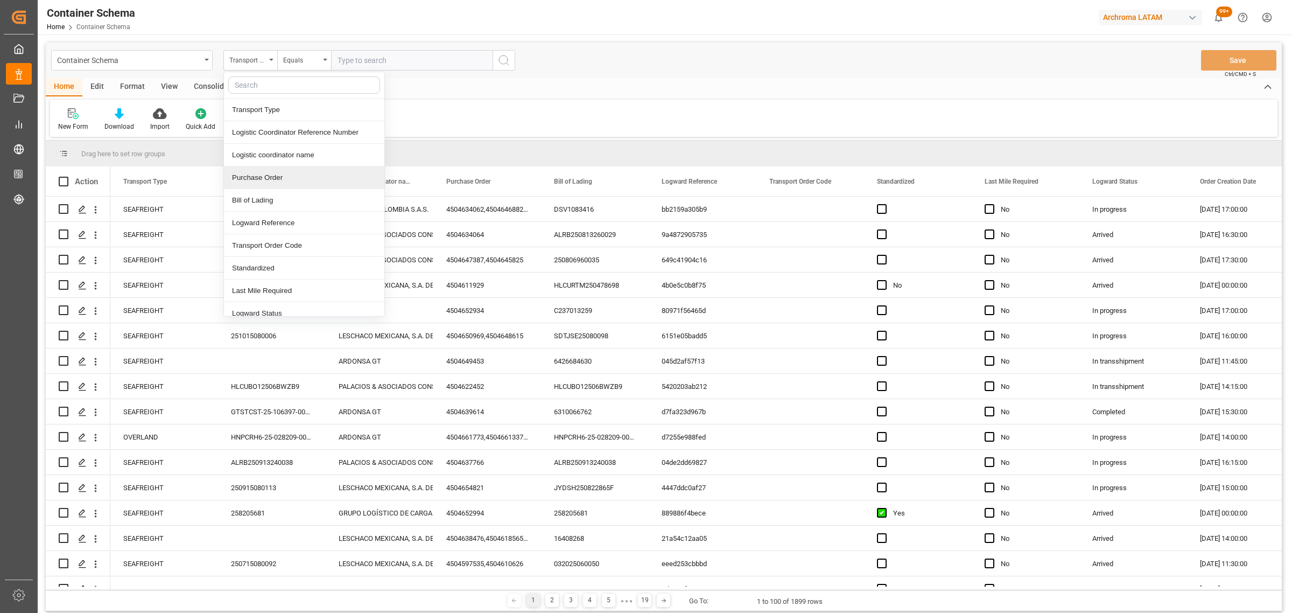
click at [264, 173] on div "Purchase Order" at bounding box center [304, 177] width 160 height 23
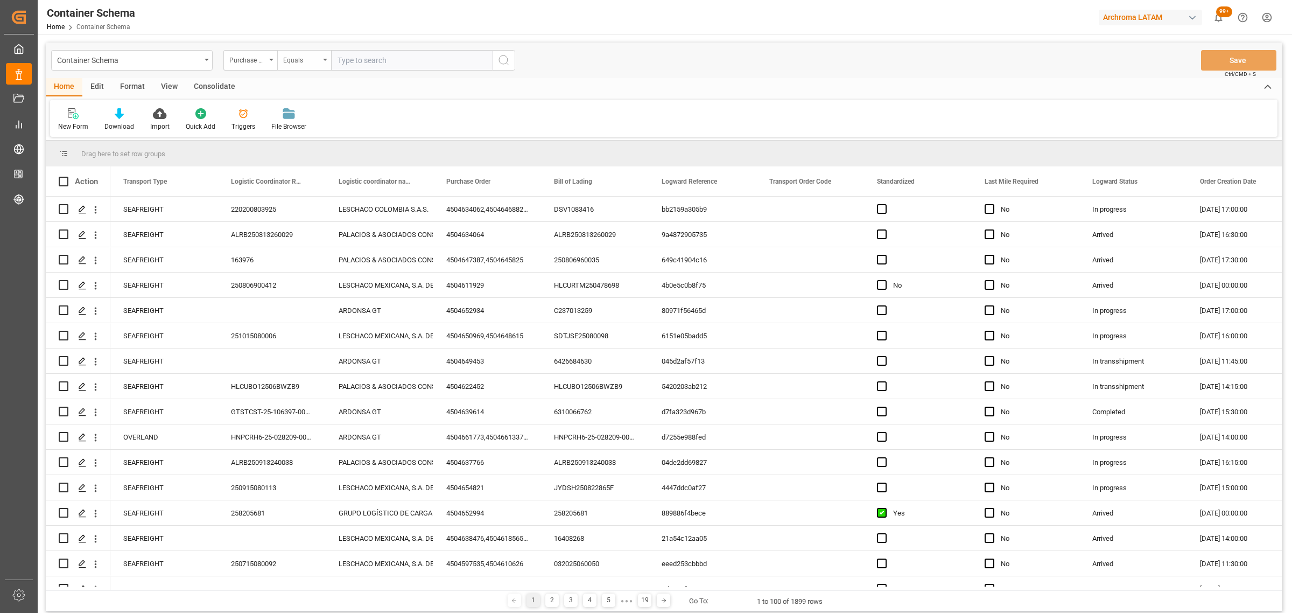
click at [305, 60] on div "Equals" at bounding box center [301, 59] width 37 height 12
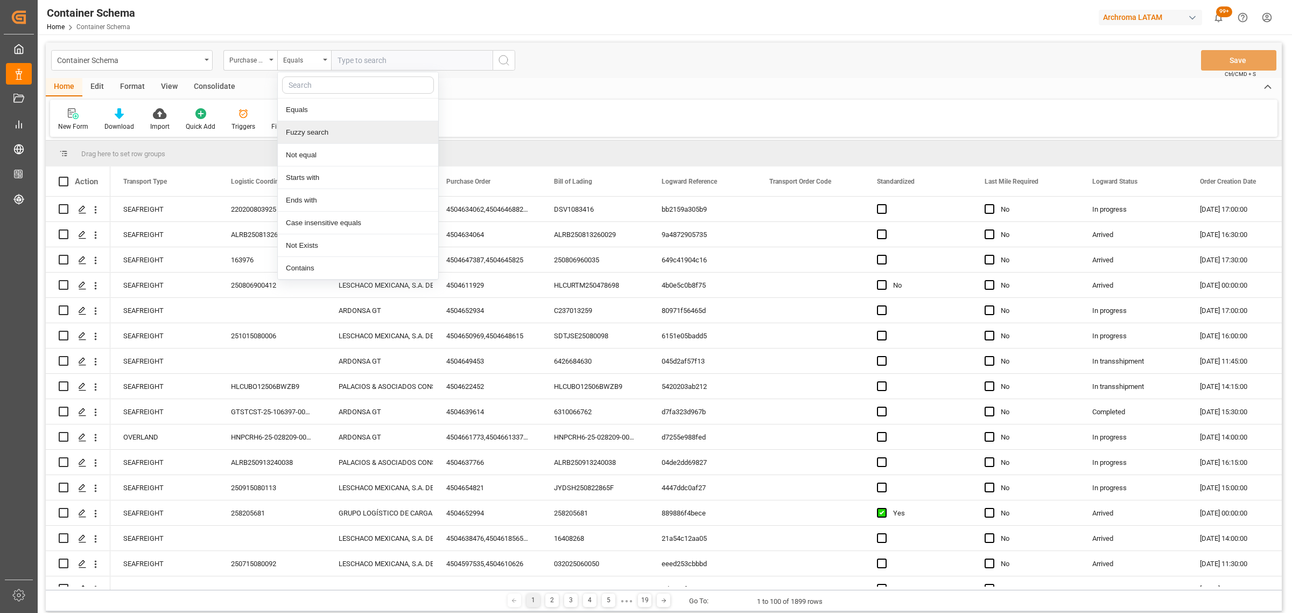
click at [346, 133] on div "Fuzzy search" at bounding box center [358, 132] width 160 height 23
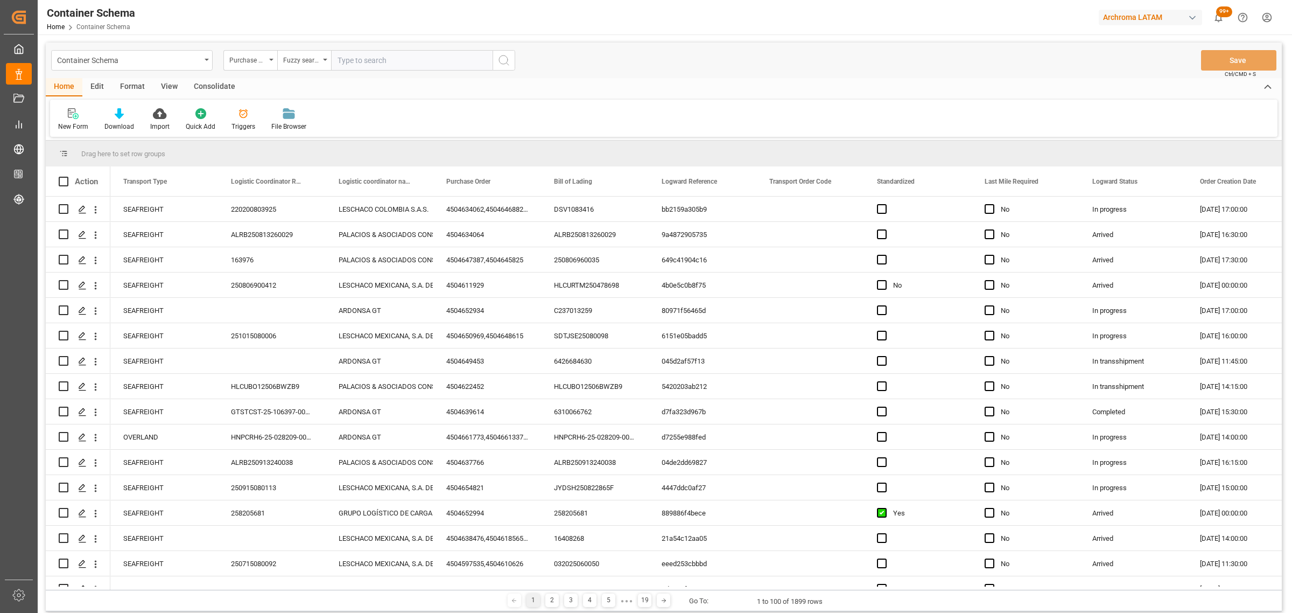
click at [379, 48] on div "Container Schema Purchase Order Fuzzy search Save Ctrl/CMD + S" at bounding box center [664, 61] width 1236 height 36
click at [362, 57] on input "text" at bounding box center [412, 60] width 162 height 20
paste input "4504648926"
type input "4504648926"
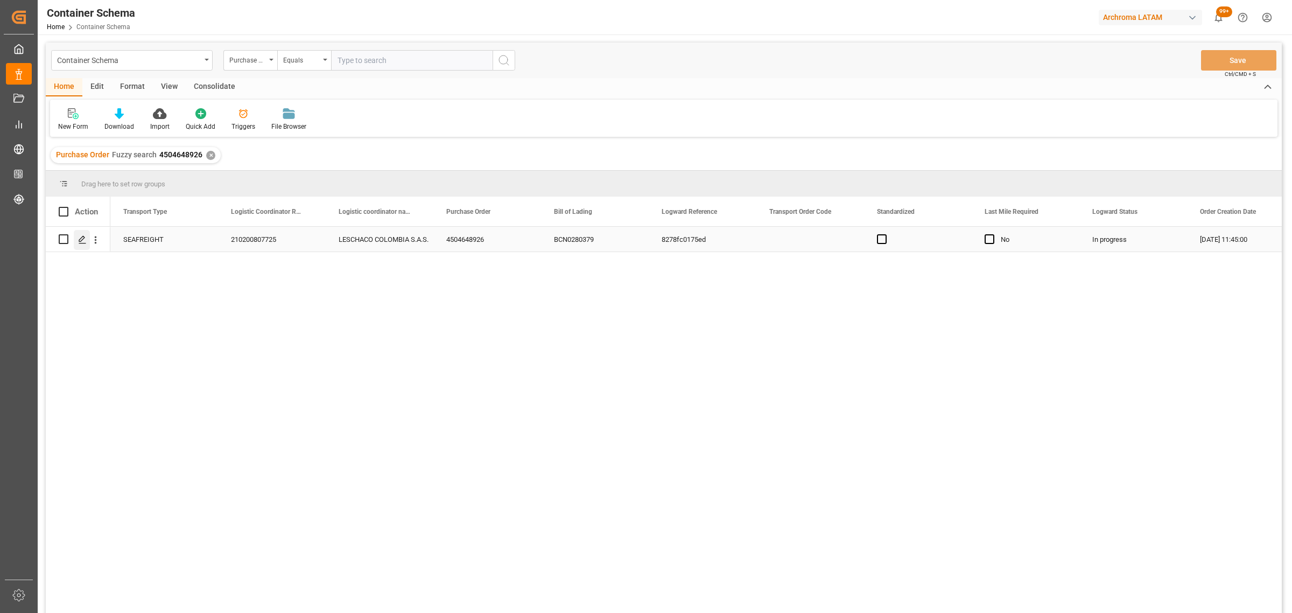
click at [82, 241] on icon "Press SPACE to select this row." at bounding box center [82, 239] width 9 height 9
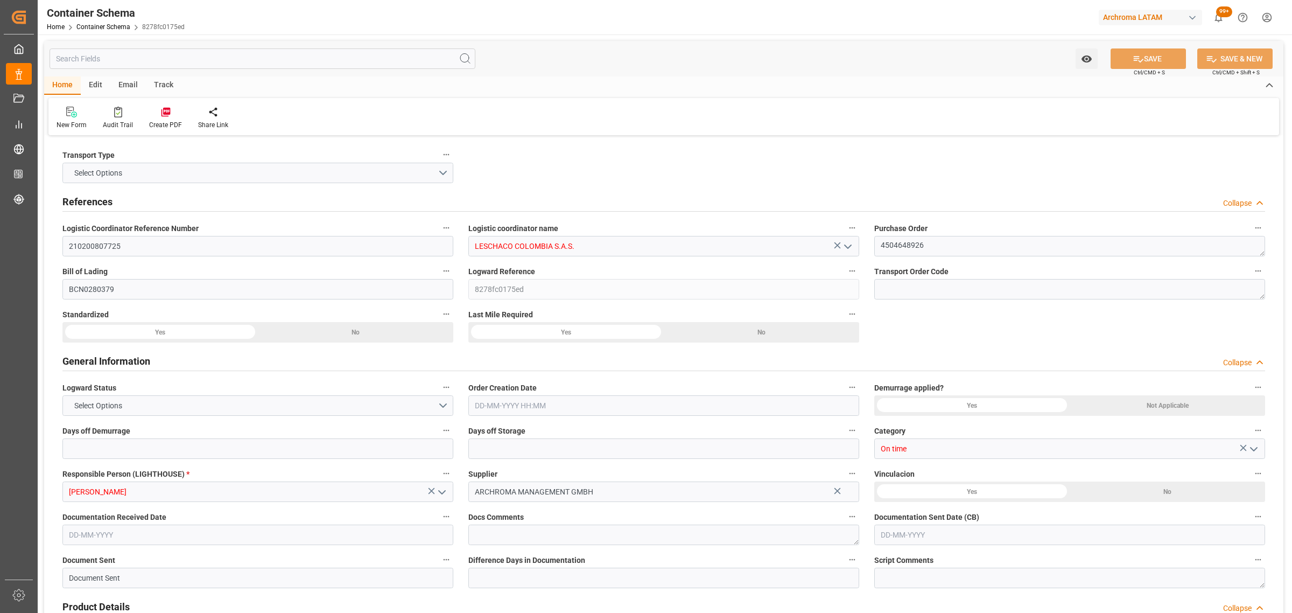
type input "0"
type input "3"
type input "1"
type input "2"
type input "650"
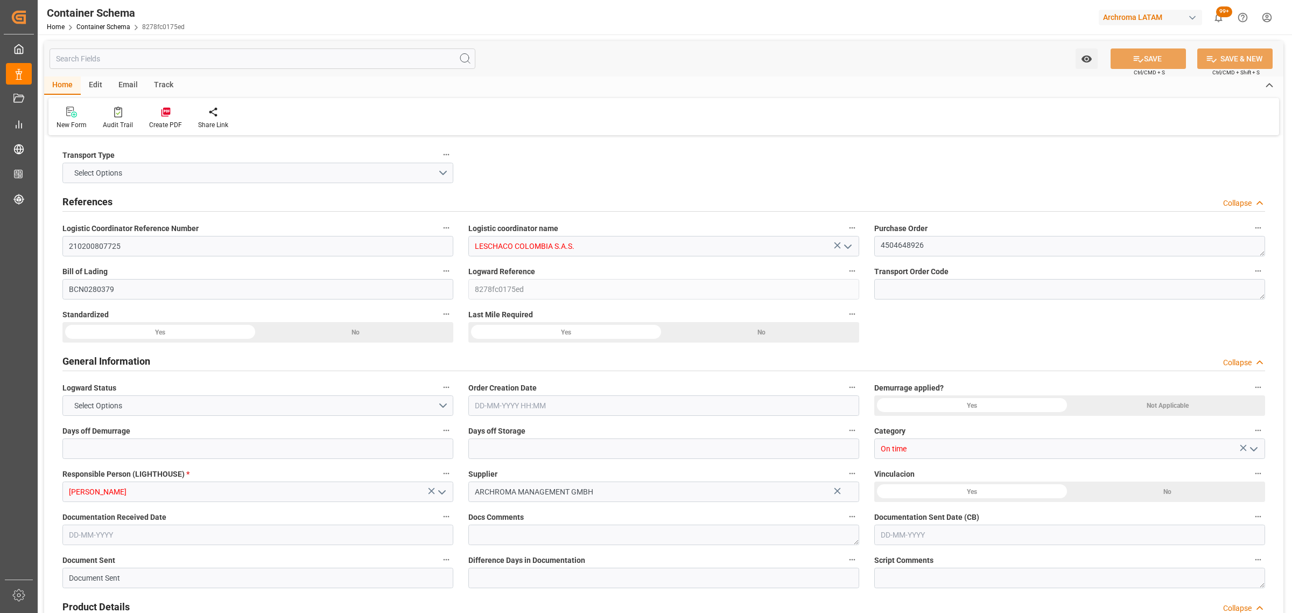
type input "707.2"
type input "ESBCN"
type input "COCTG"
type input "9952828"
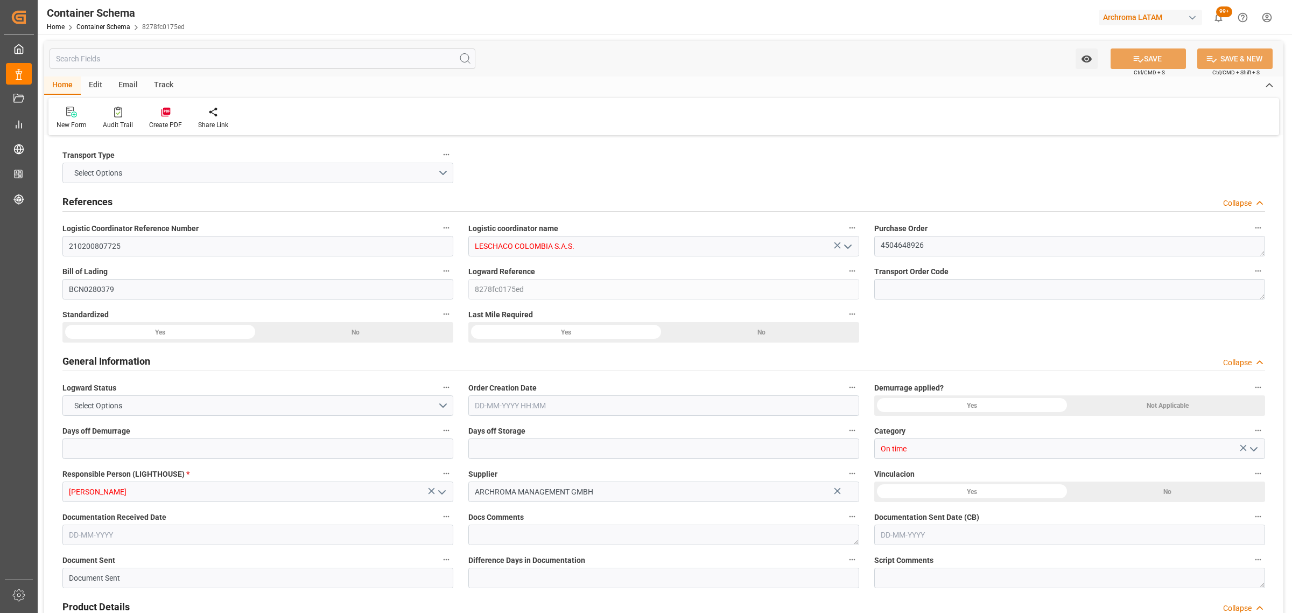
type input "9952828"
type input "25-08-2025 11:45"
type input "25-08-2025"
type input "12-09-2025"
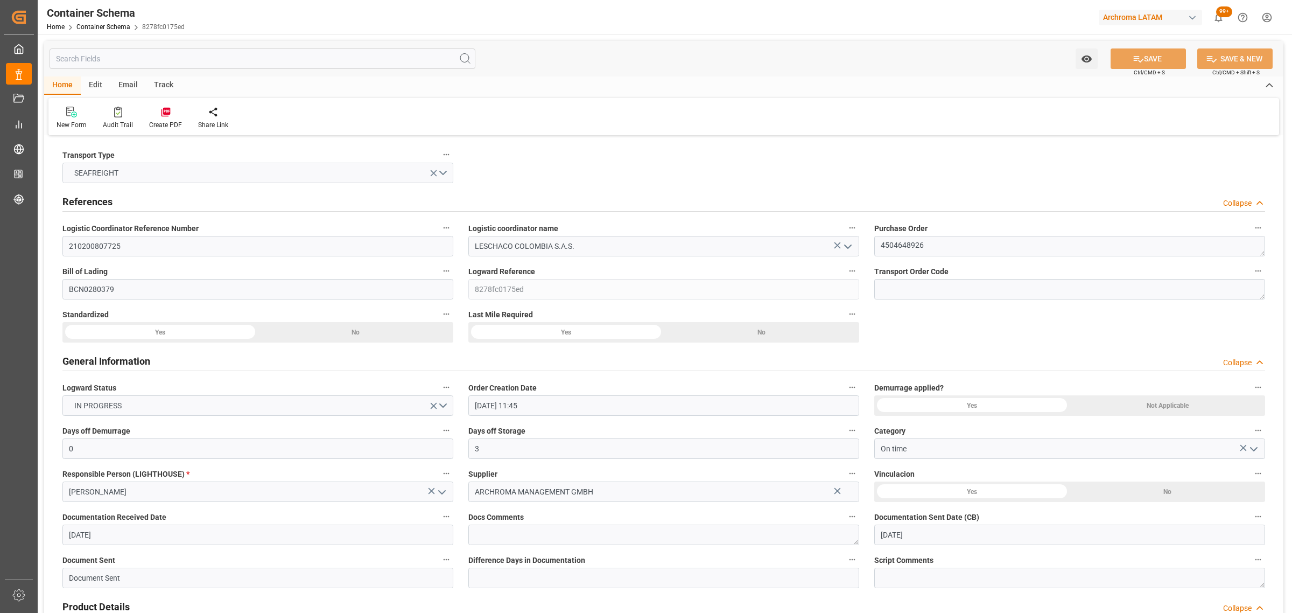
type input "03-09-2025 00:00"
type input "28-08-2025 00:00"
type input "12-09-2025 00:00"
click at [156, 81] on div "Track" at bounding box center [164, 85] width 36 height 18
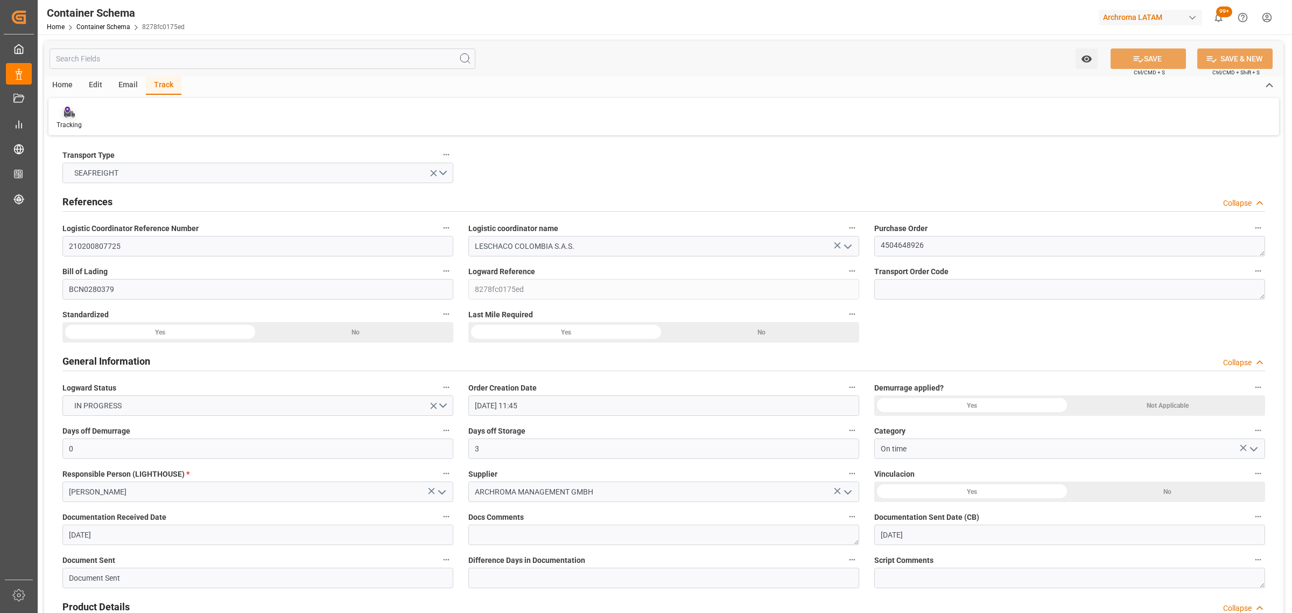
click at [75, 118] on div "Tracking" at bounding box center [68, 118] width 41 height 24
type input "0"
type input "3"
type input "1"
type input "2"
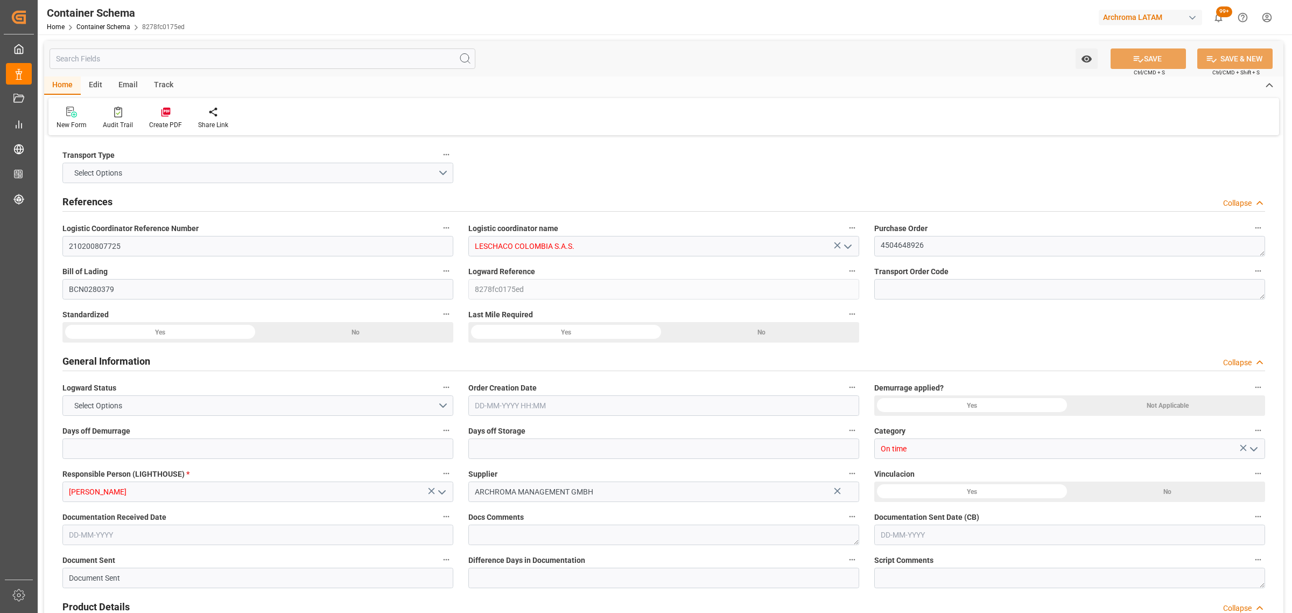
type input "650"
type input "707.2"
type input "ESBCN"
type input "COCTG"
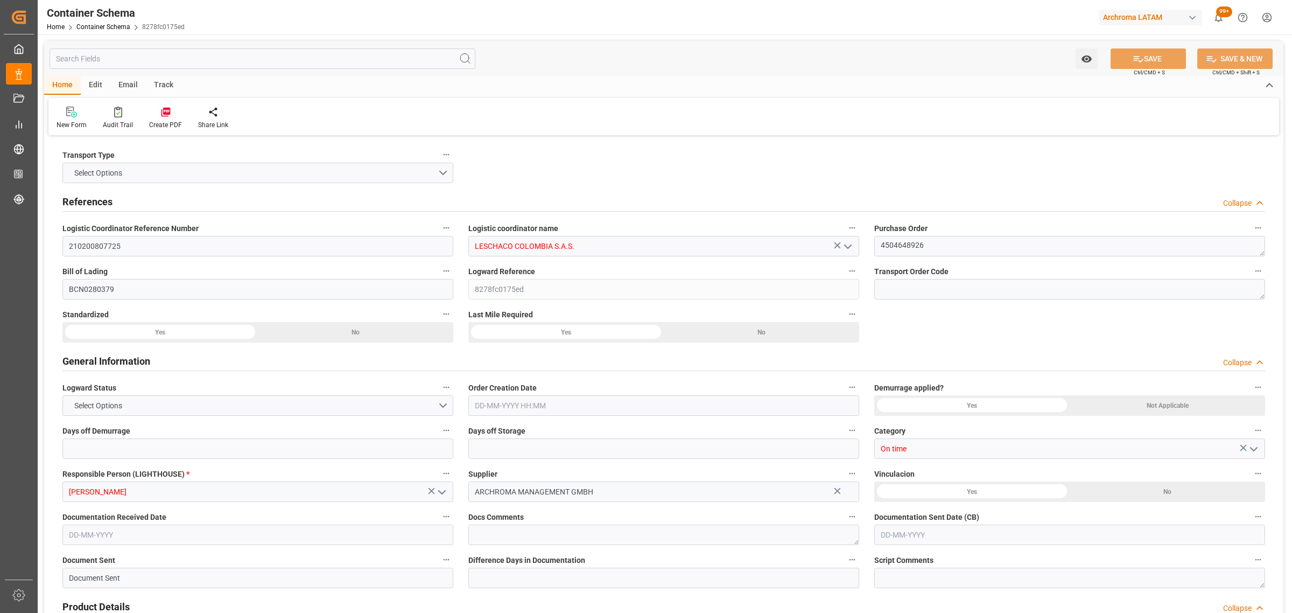
type input "9952828"
type input "25-08-2025 11:45"
type input "25-08-2025"
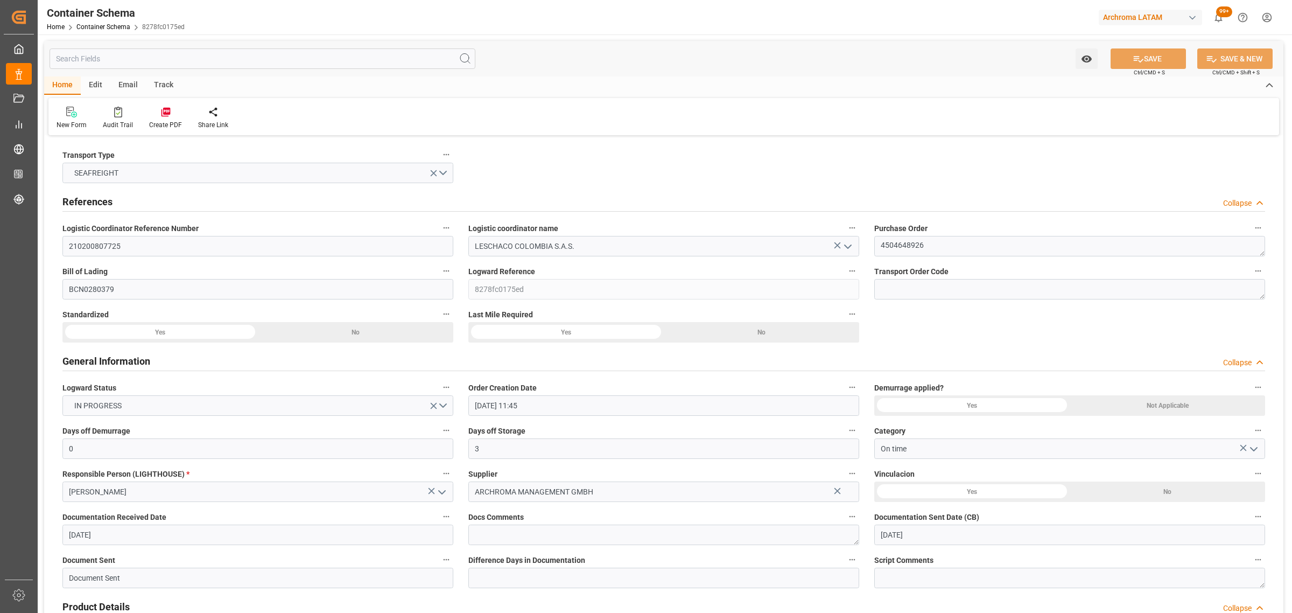
type input "12-09-2025"
type input "03-09-2025 00:00"
type input "28-08-2025 00:00"
type input "12-09-2025 00:00"
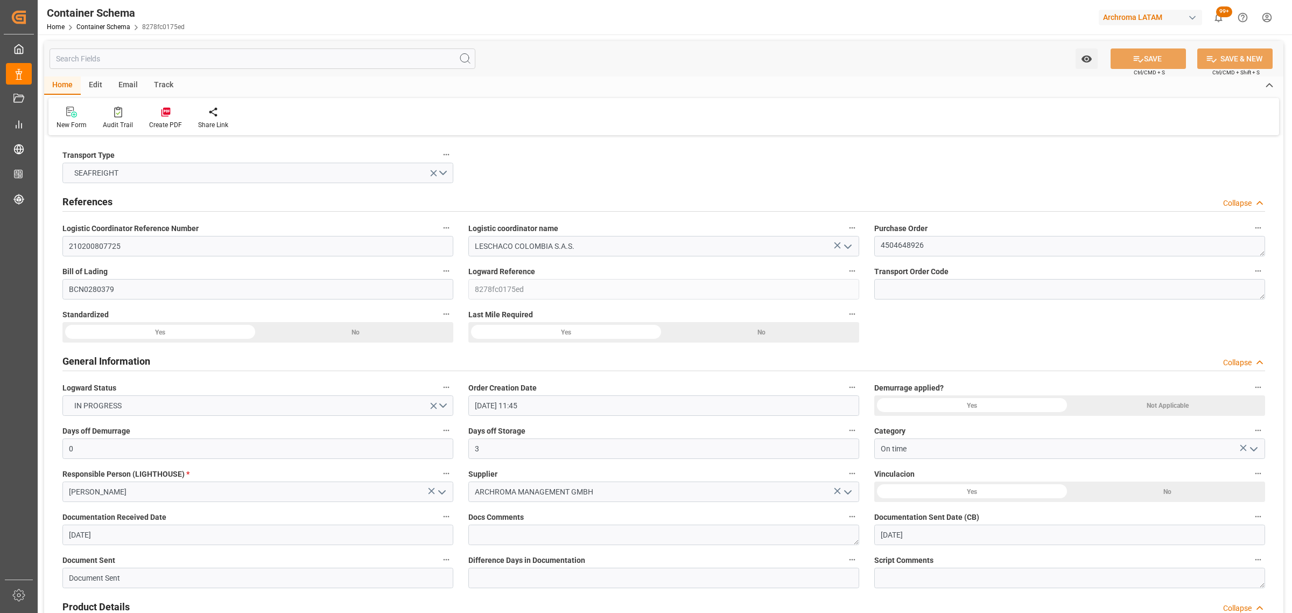
click at [131, 85] on div "Email" at bounding box center [128, 85] width 36 height 18
click at [74, 116] on icon at bounding box center [73, 114] width 15 height 8
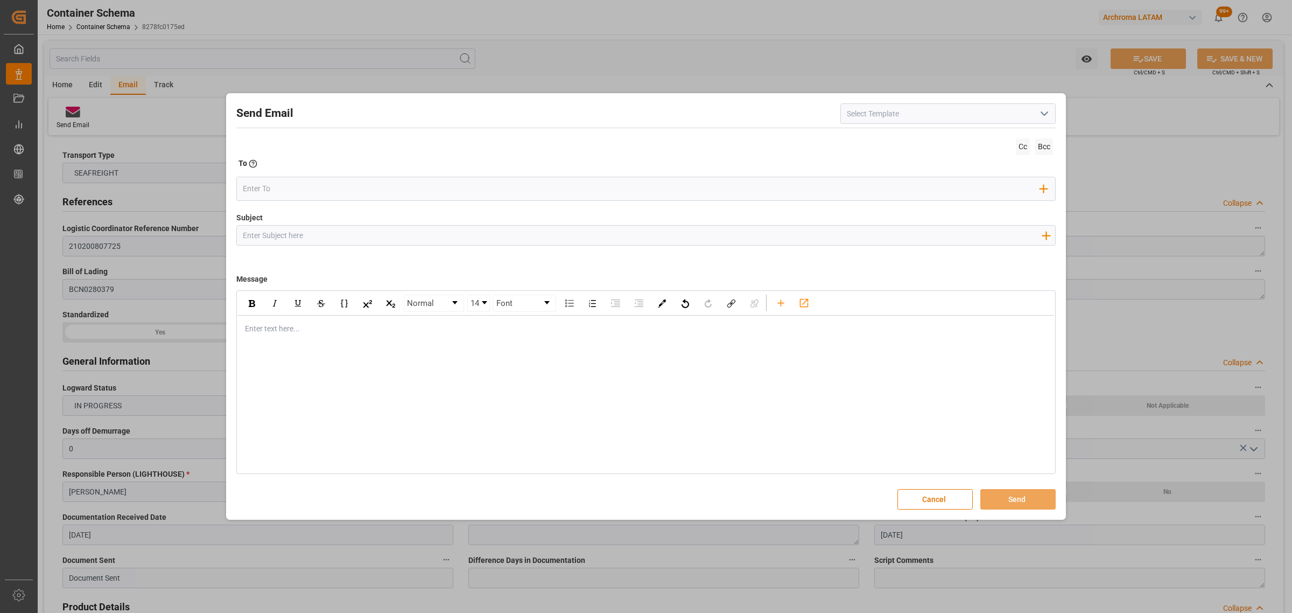
click at [271, 338] on div "Enter text here..." at bounding box center [645, 329] width 817 height 26
click at [315, 221] on div "Subject Add field to Subject" at bounding box center [646, 239] width 820 height 54
click at [302, 235] on input "Subject" at bounding box center [642, 235] width 810 height 19
paste input "PO 4504648926 // TE // VARIACION ETD// ARCHROMA MANAGEMENT GMBH // ARCHROMA COL…"
drag, startPoint x: 381, startPoint y: 235, endPoint x: 365, endPoint y: 236, distance: 16.2
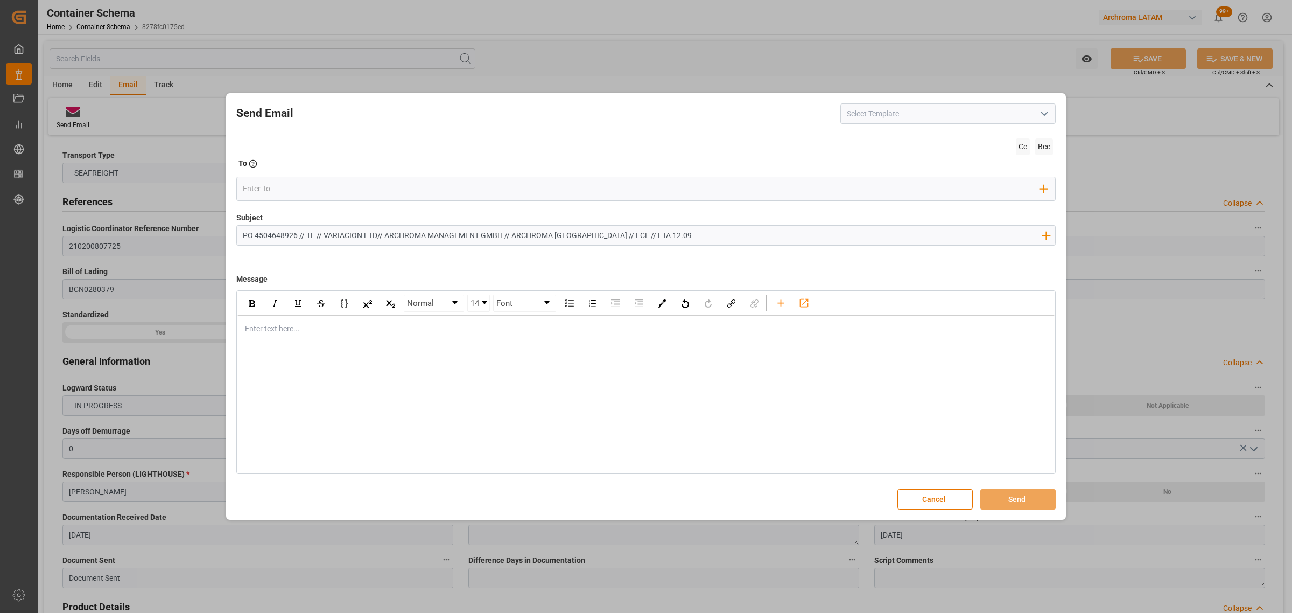
click at [365, 236] on input "PO 4504648926 // TE // VARIACION ETD// ARCHROMA MANAGEMENT GMBH // ARCHROMA COL…" at bounding box center [642, 235] width 810 height 19
drag, startPoint x: 673, startPoint y: 232, endPoint x: 648, endPoint y: 233, distance: 25.3
click at [648, 233] on input "PO 4504648926 // TE // LOGWARD STATUS/ ARCHROMA MANAGEMENT GMBH // ARCHROMA COL…" at bounding box center [642, 235] width 810 height 19
click at [656, 233] on input "PO 4504648926 // TE // LOGWARD STATUS/ ARCHROMA MANAGEMENT GMBH // ARCHROMA COL…" at bounding box center [642, 235] width 810 height 19
type input "PO 4504648926 // TE // LOGWARD STATUS/ ARCHROMA MANAGEMENT GMBH // ARCHROMA COL…"
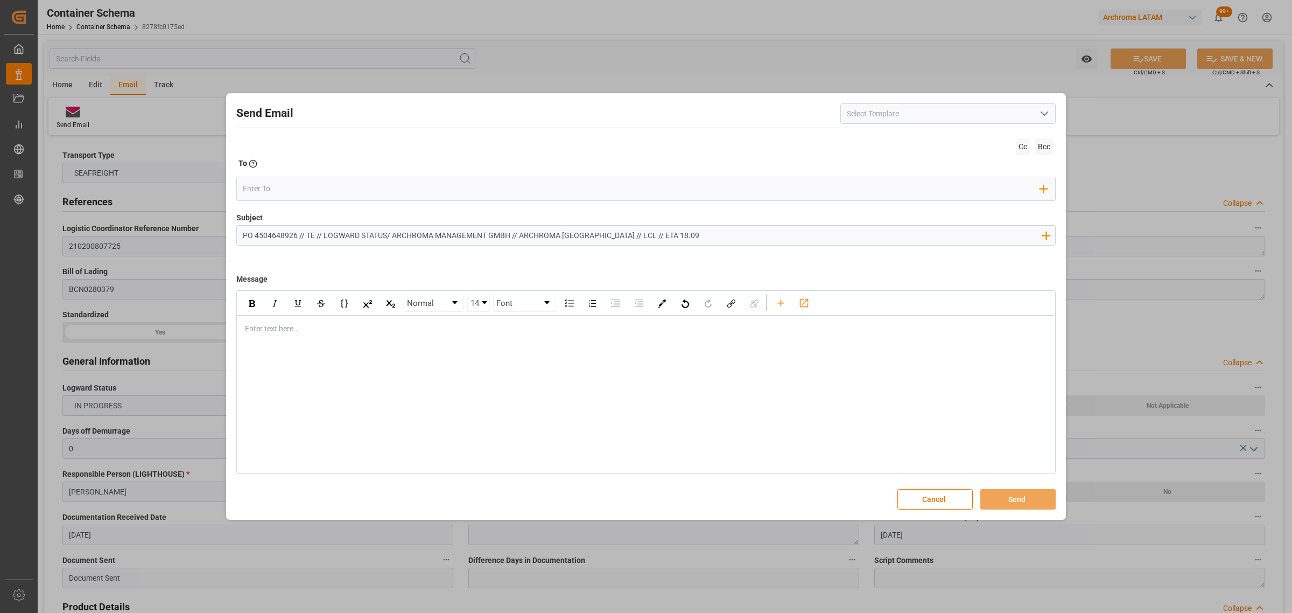
click at [319, 348] on div "Normal 14 Font Enter text here..." at bounding box center [646, 382] width 820 height 184
click at [317, 335] on div "Enter text here..." at bounding box center [645, 329] width 817 height 26
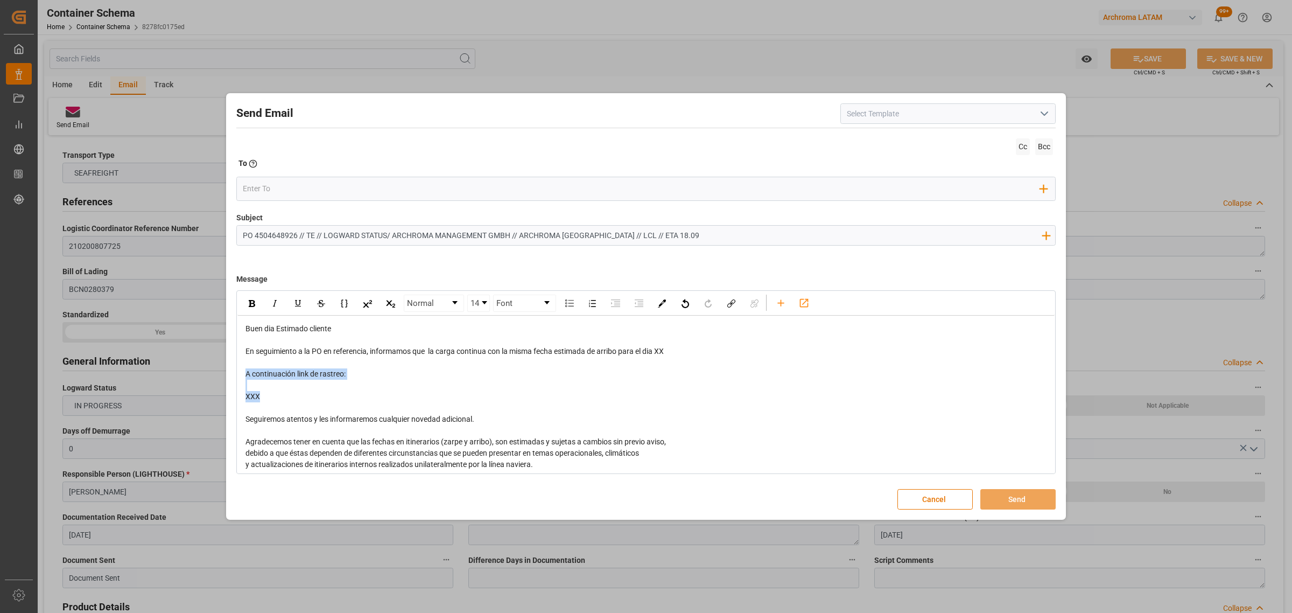
drag, startPoint x: 284, startPoint y: 400, endPoint x: 239, endPoint y: 373, distance: 52.4
click at [239, 373] on div "Buen dia Estimado cliente En seguimiento a la PO en referencia, informamos que …" at bounding box center [645, 425] width 817 height 219
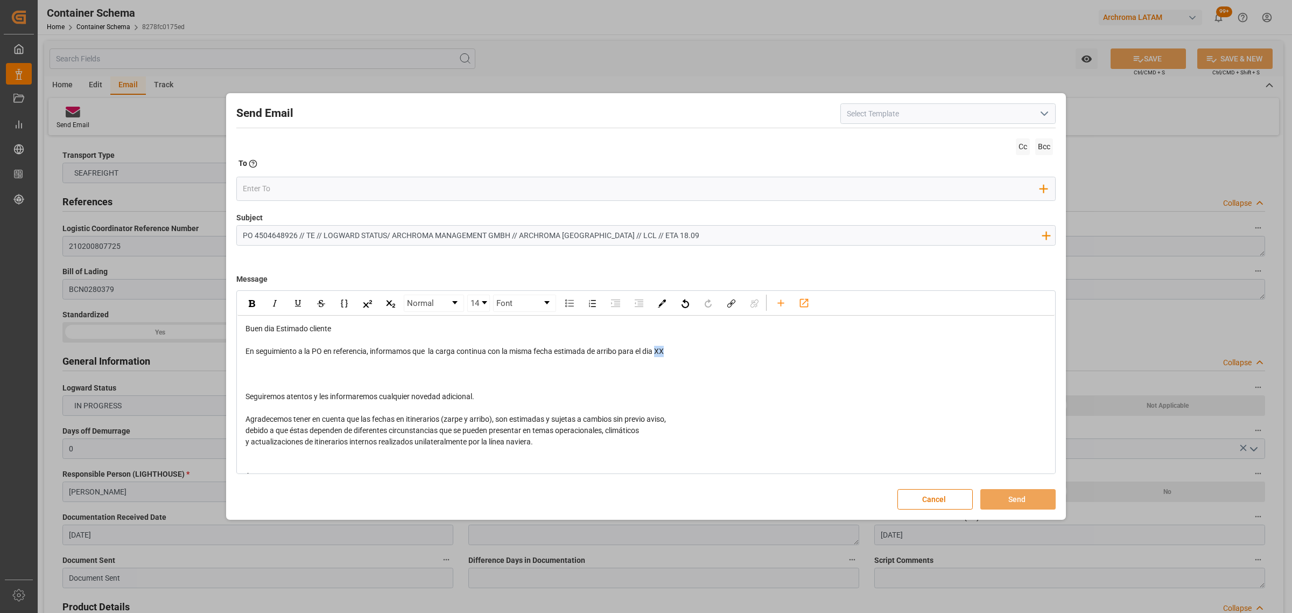
drag, startPoint x: 681, startPoint y: 351, endPoint x: 660, endPoint y: 356, distance: 21.6
click at [660, 356] on div "En seguimiento a la PO en referencia, informamos que la carga continua con la m…" at bounding box center [647, 351] width 802 height 11
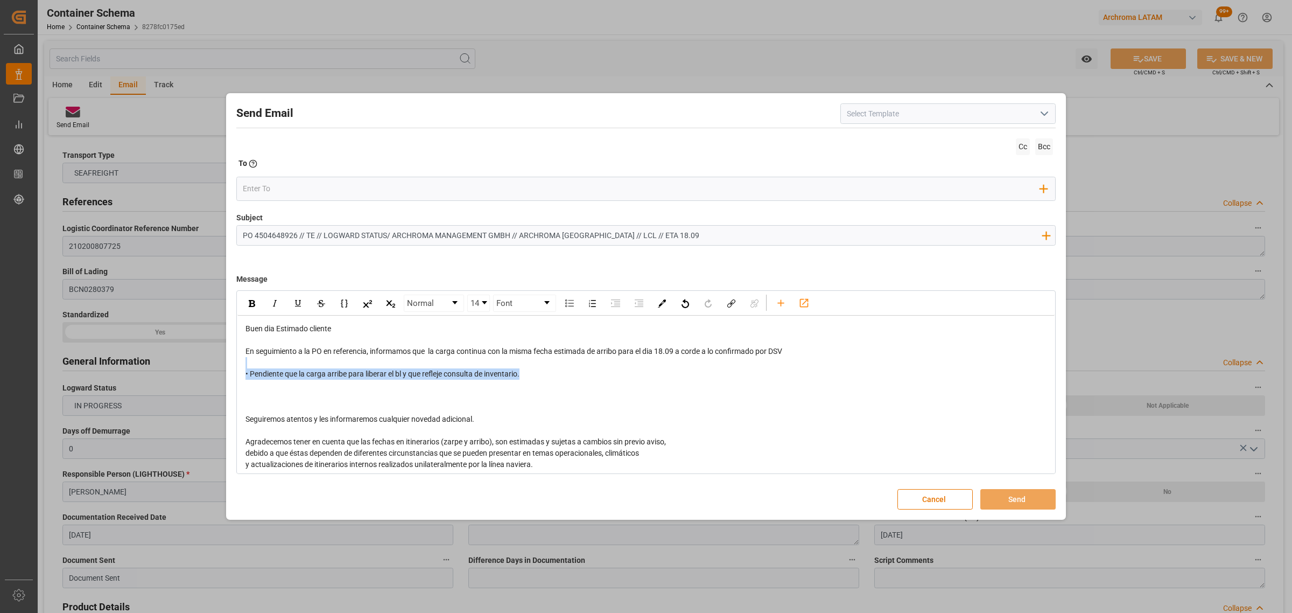
drag, startPoint x: 528, startPoint y: 370, endPoint x: 246, endPoint y: 365, distance: 282.2
click at [246, 365] on div "Buen dia Estimado cliente En seguimiento a la PO en referencia, informamos que …" at bounding box center [647, 425] width 802 height 204
click at [251, 306] on img "rdw-inline-control" at bounding box center [252, 303] width 6 height 7
click at [278, 190] on input "email" at bounding box center [642, 188] width 798 height 16
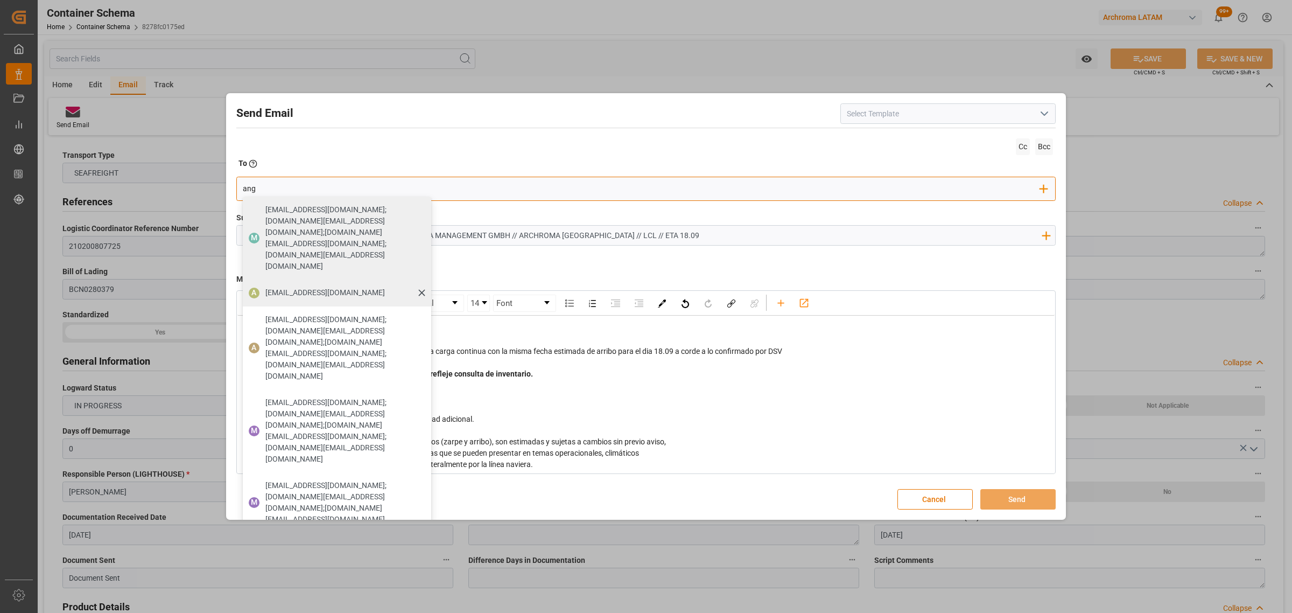
type input "ang"
click at [292, 287] on span "angiee.lamilla@archroma.com" at bounding box center [325, 292] width 120 height 11
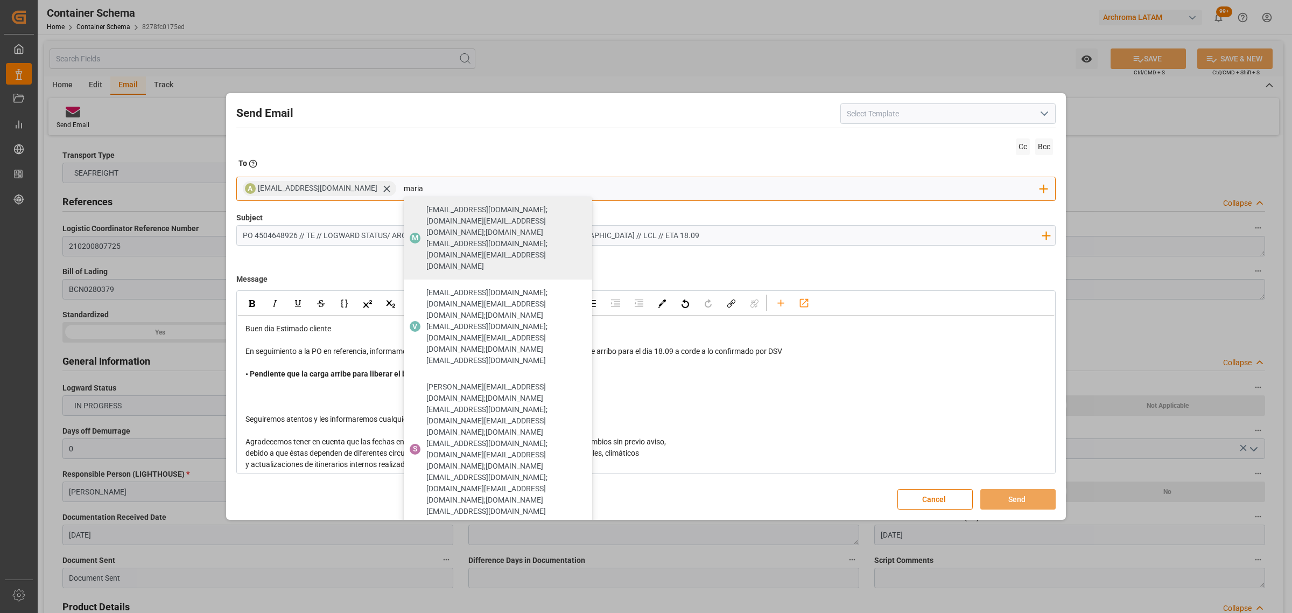
type input "maria"
click at [443, 611] on div "maria.piranquive@leschaco.com" at bounding box center [486, 620] width 127 height 19
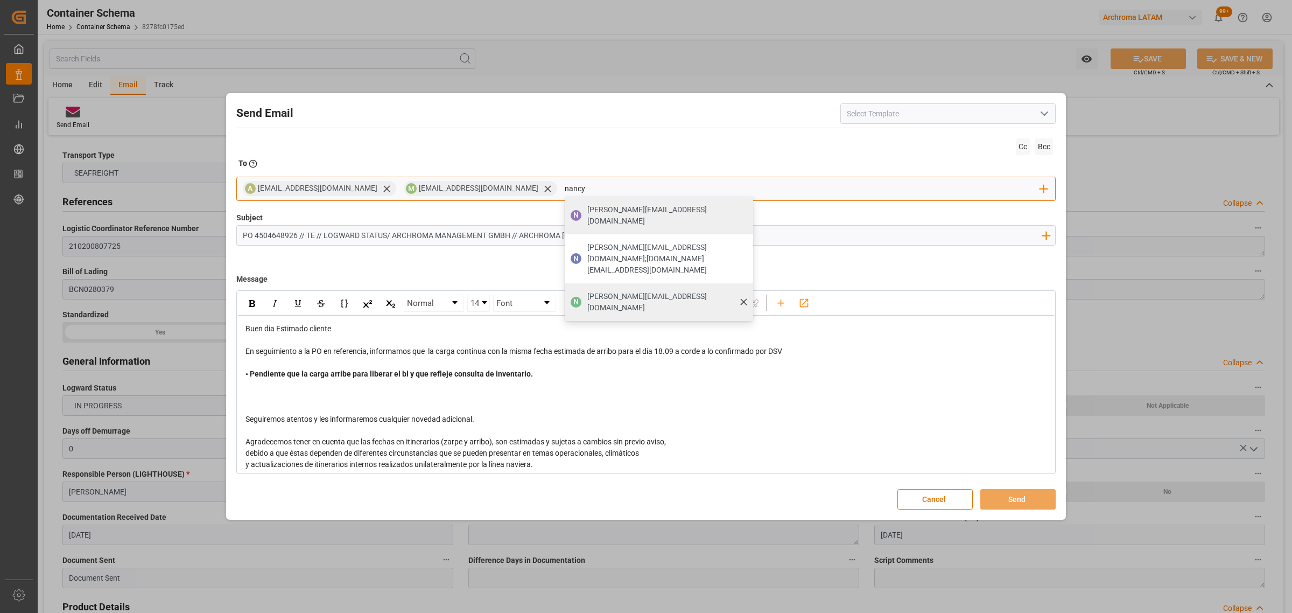
type input "nancy"
click at [584, 287] on div "nancy.castellanos@archroma.com" at bounding box center [667, 302] width 166 height 30
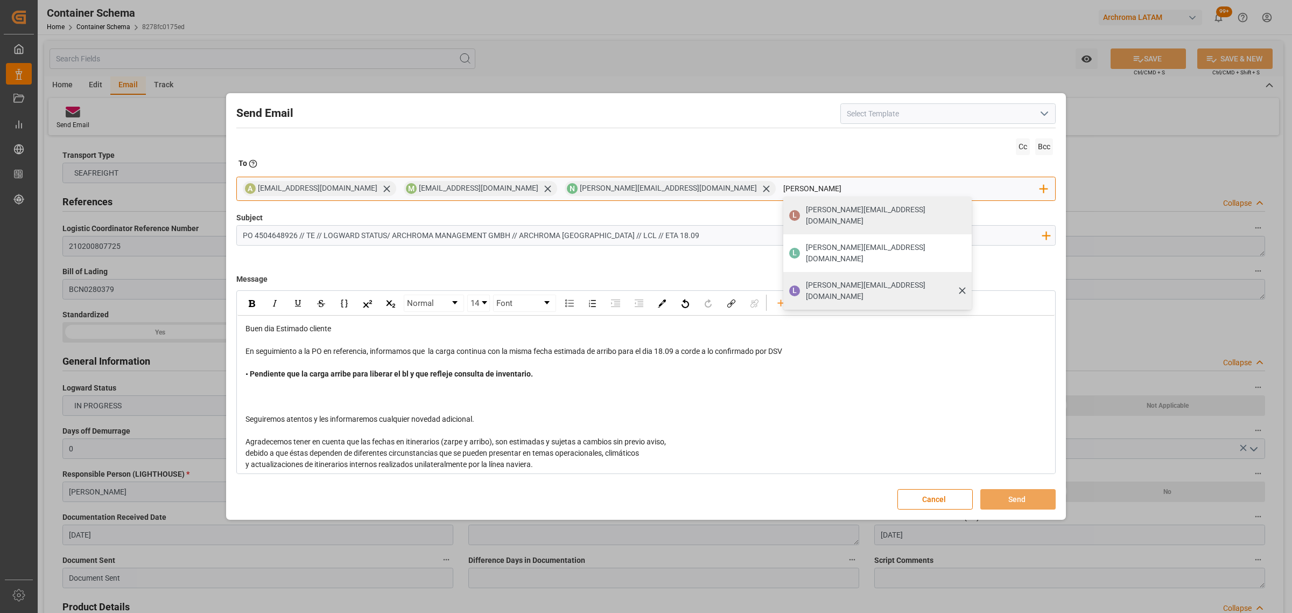
type input "luis"
drag, startPoint x: 753, startPoint y: 264, endPoint x: 742, endPoint y: 269, distance: 11.8
click at [806, 279] on span "luis.montoya@leschaco.com" at bounding box center [885, 290] width 158 height 23
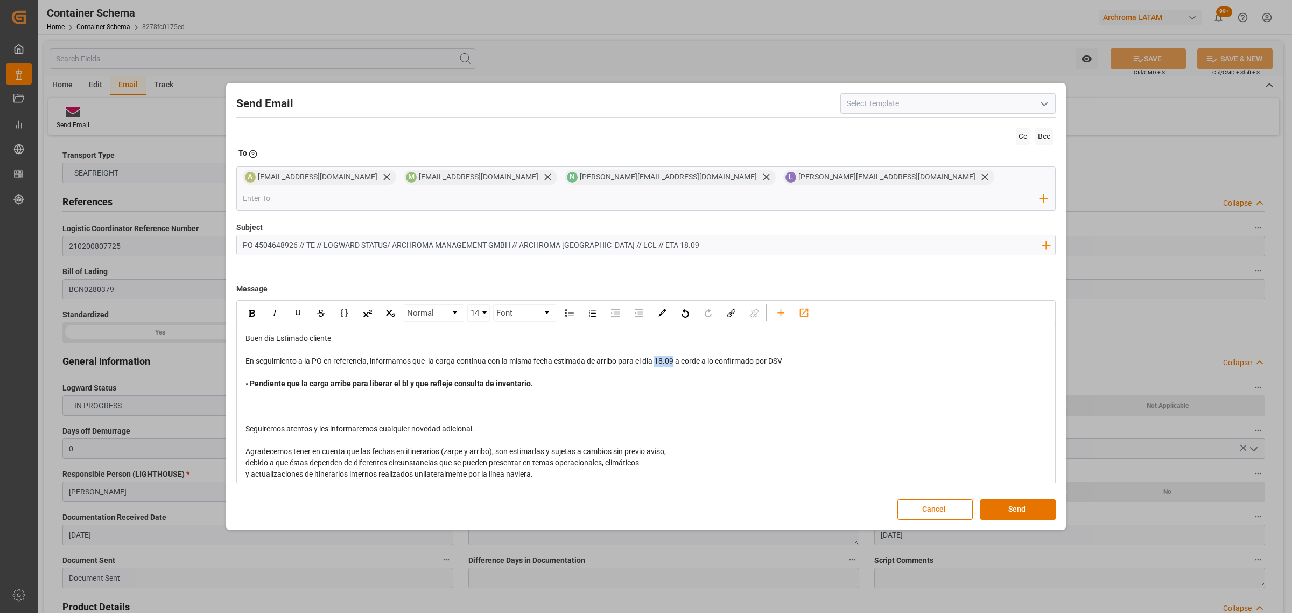
drag, startPoint x: 679, startPoint y: 354, endPoint x: 660, endPoint y: 355, distance: 18.3
click at [660, 356] on span "En seguimiento a la PO en referencia, informamos que la carga continua con la m…" at bounding box center [514, 360] width 537 height 9
click at [250, 310] on div "rdw-inline-control" at bounding box center [251, 313] width 19 height 16
click at [1029, 502] on button "Send" at bounding box center [1018, 509] width 75 height 20
